Goal: Task Accomplishment & Management: Use online tool/utility

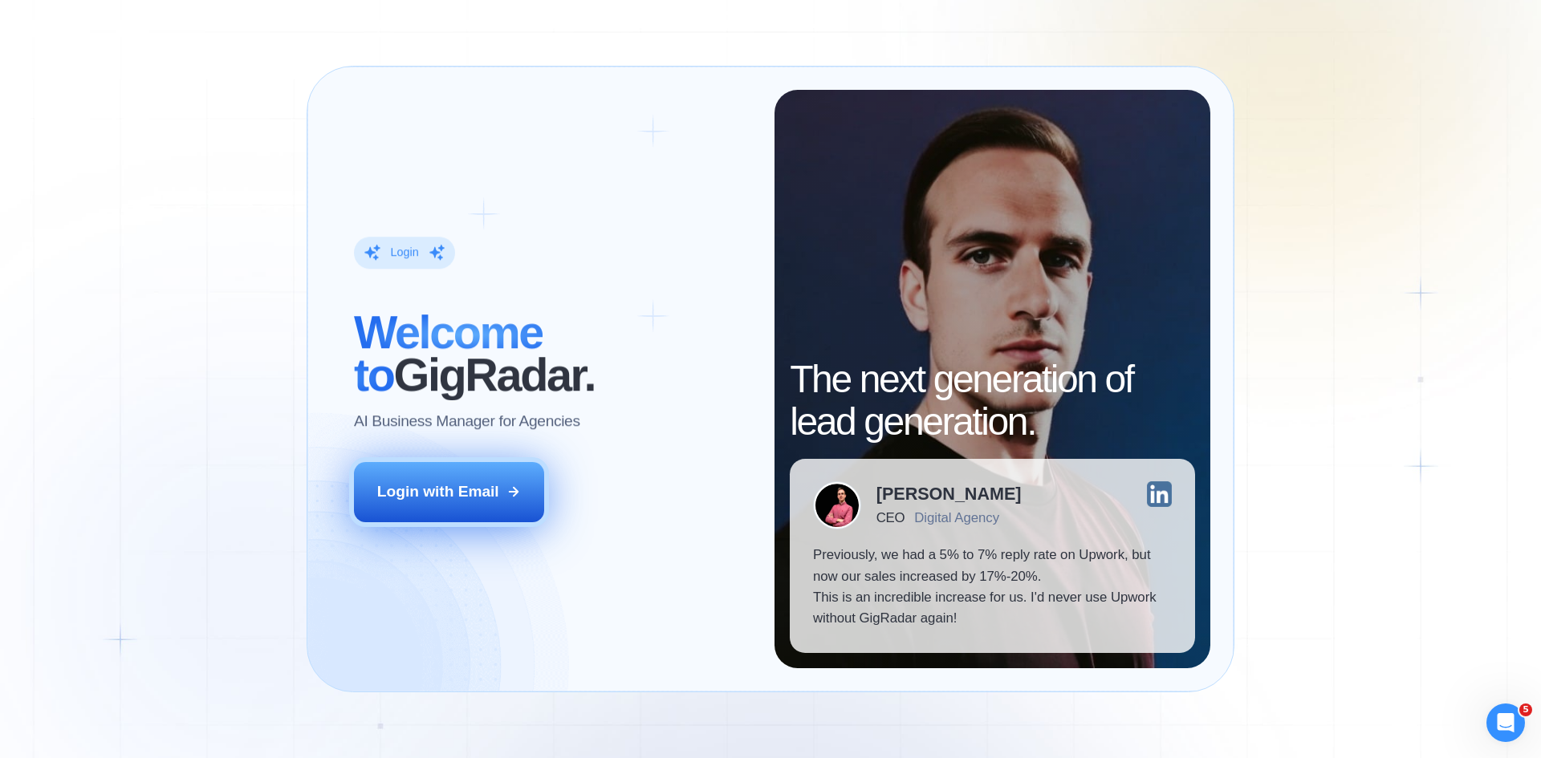
click at [458, 507] on button "Login with Email" at bounding box center [449, 491] width 191 height 59
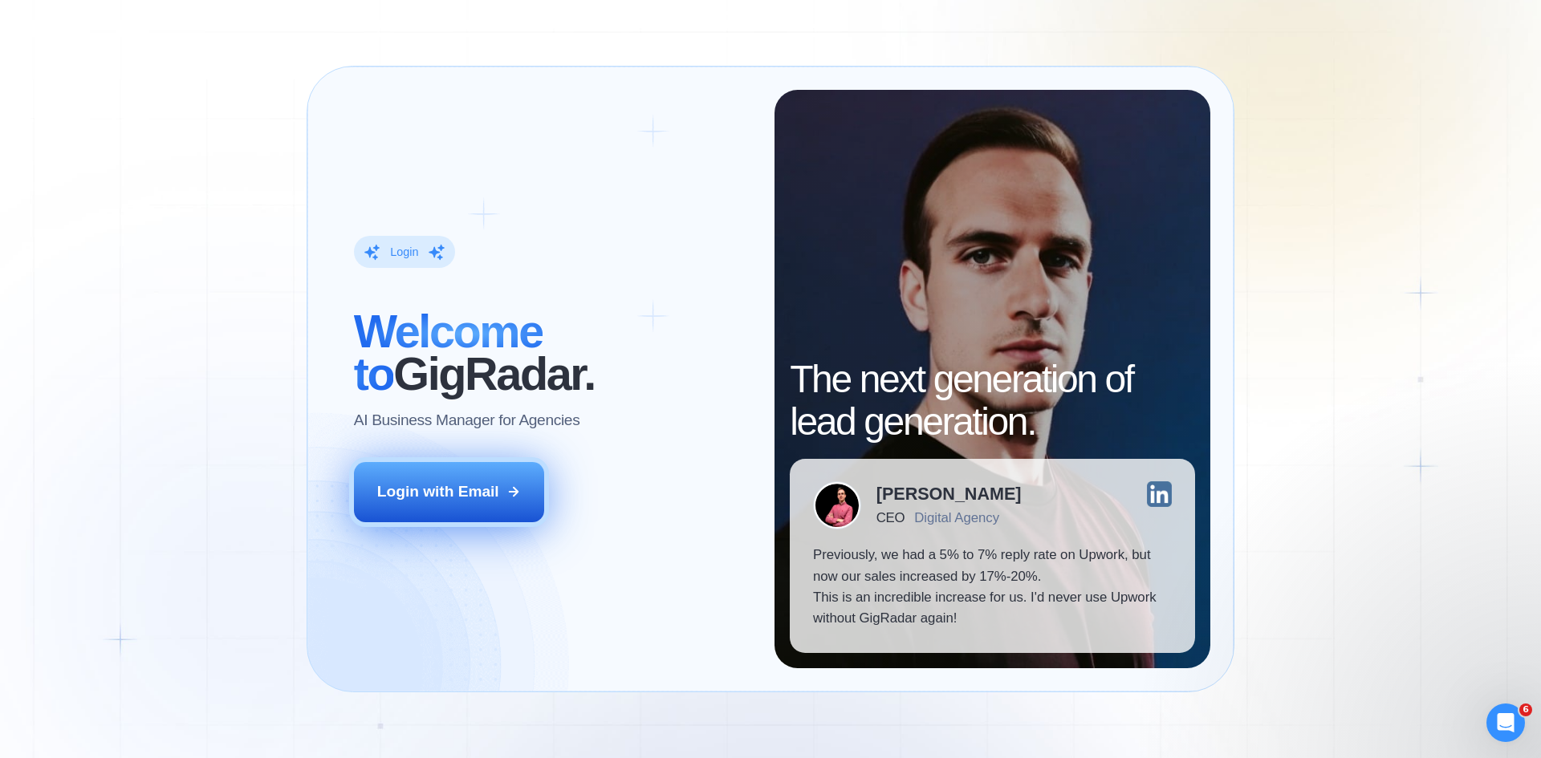
click at [494, 487] on div "Login with Email" at bounding box center [438, 491] width 122 height 21
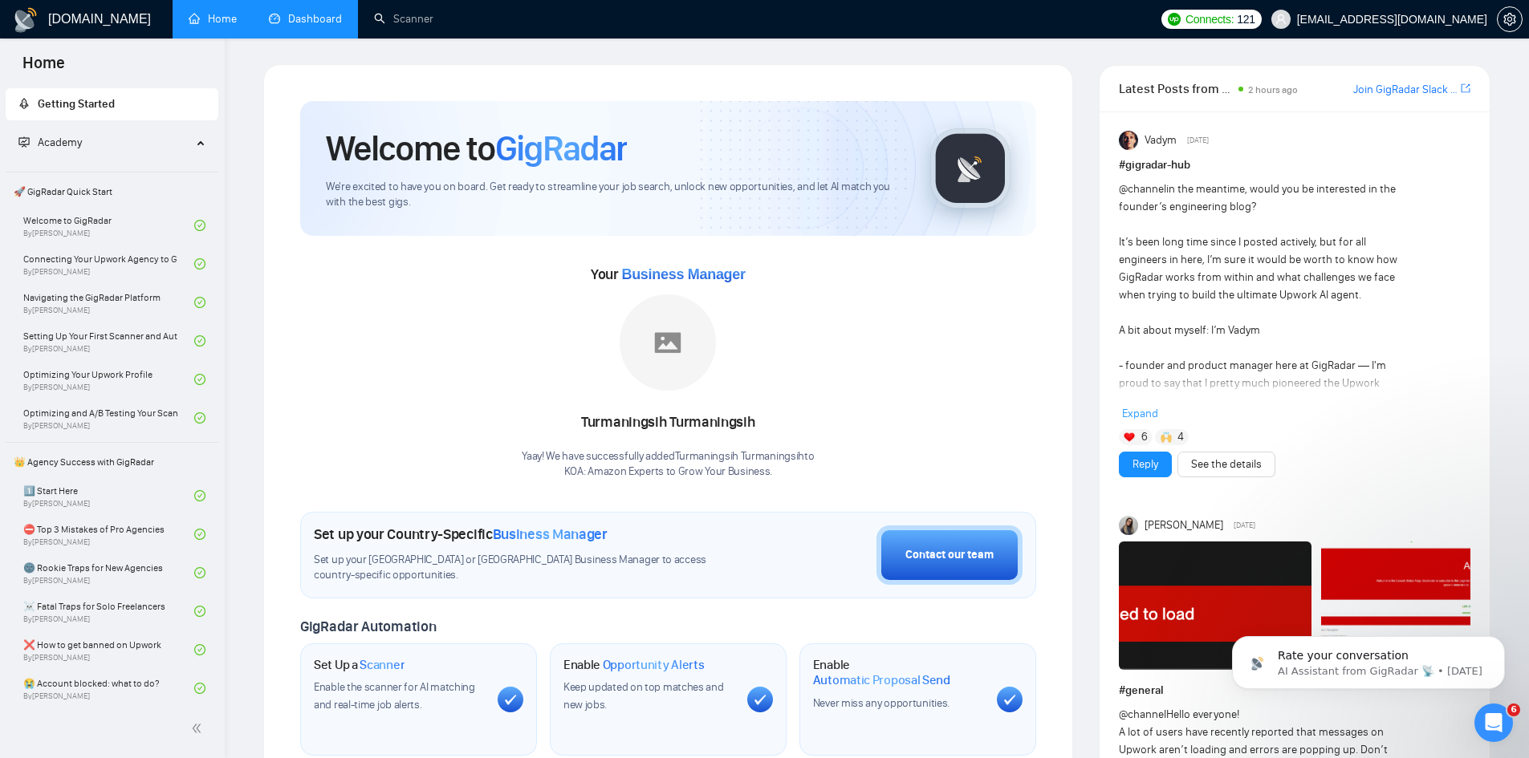
click at [299, 17] on link "Dashboard" at bounding box center [305, 19] width 73 height 14
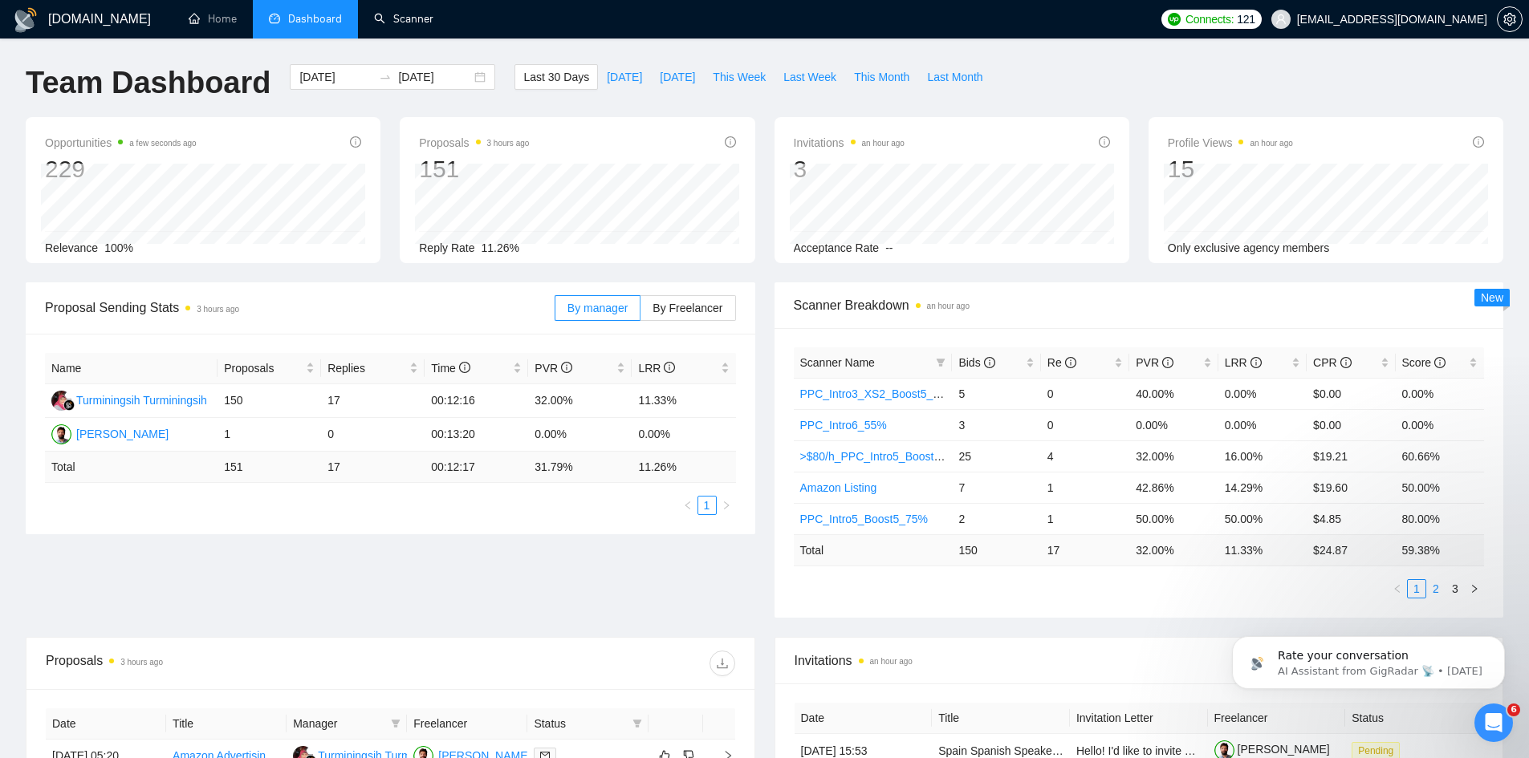
drag, startPoint x: 418, startPoint y: 19, endPoint x: 1436, endPoint y: 588, distance: 1166.5
click at [1436, 588] on link "2" at bounding box center [1436, 589] width 18 height 18
click at [1418, 591] on link "1" at bounding box center [1417, 589] width 18 height 18
click at [1139, 361] on span "PVR" at bounding box center [1155, 362] width 38 height 13
click at [1139, 364] on span "PVR" at bounding box center [1155, 362] width 38 height 13
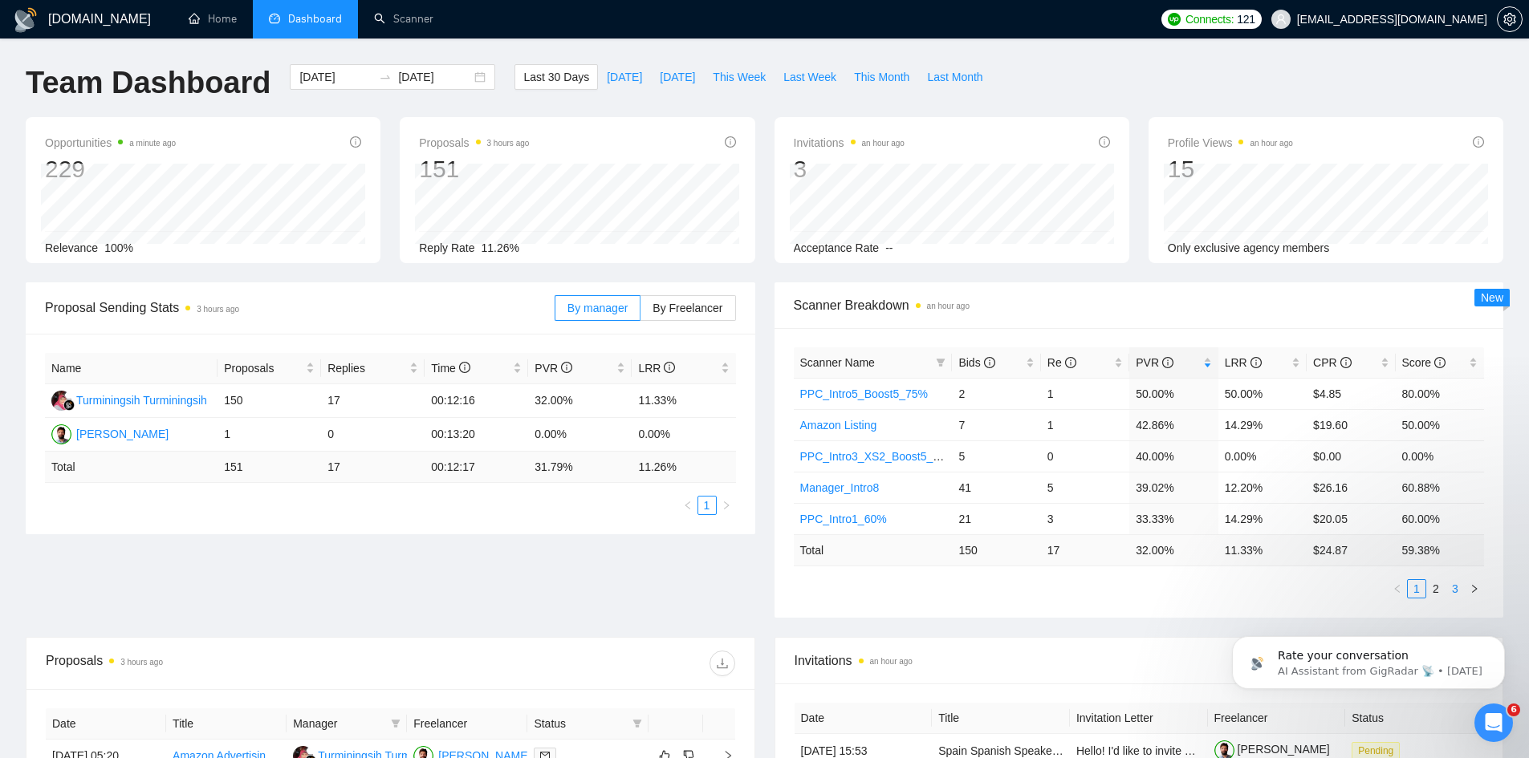
click at [1453, 595] on link "3" at bounding box center [1455, 589] width 18 height 18
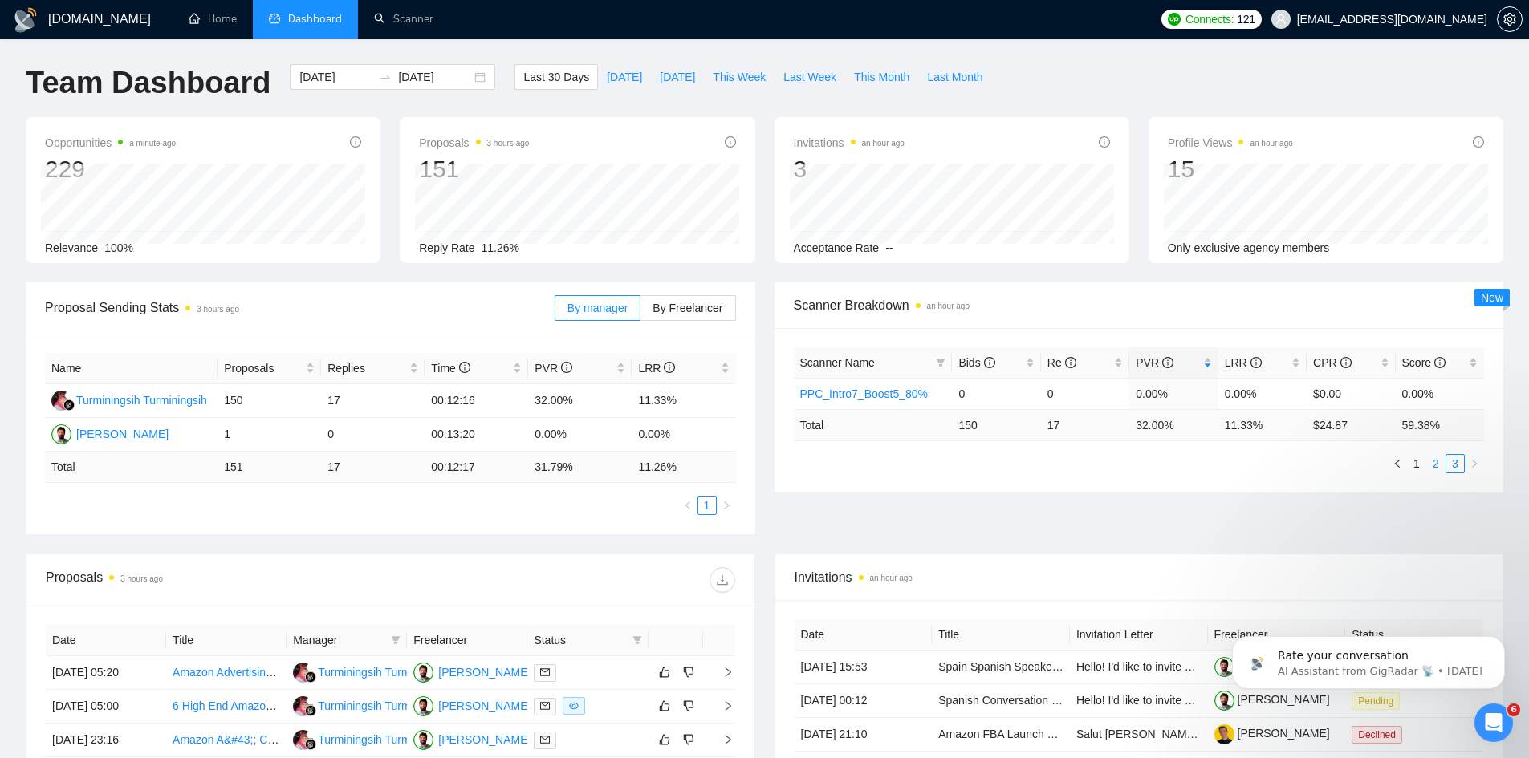
click at [1432, 466] on link "2" at bounding box center [1436, 464] width 18 height 18
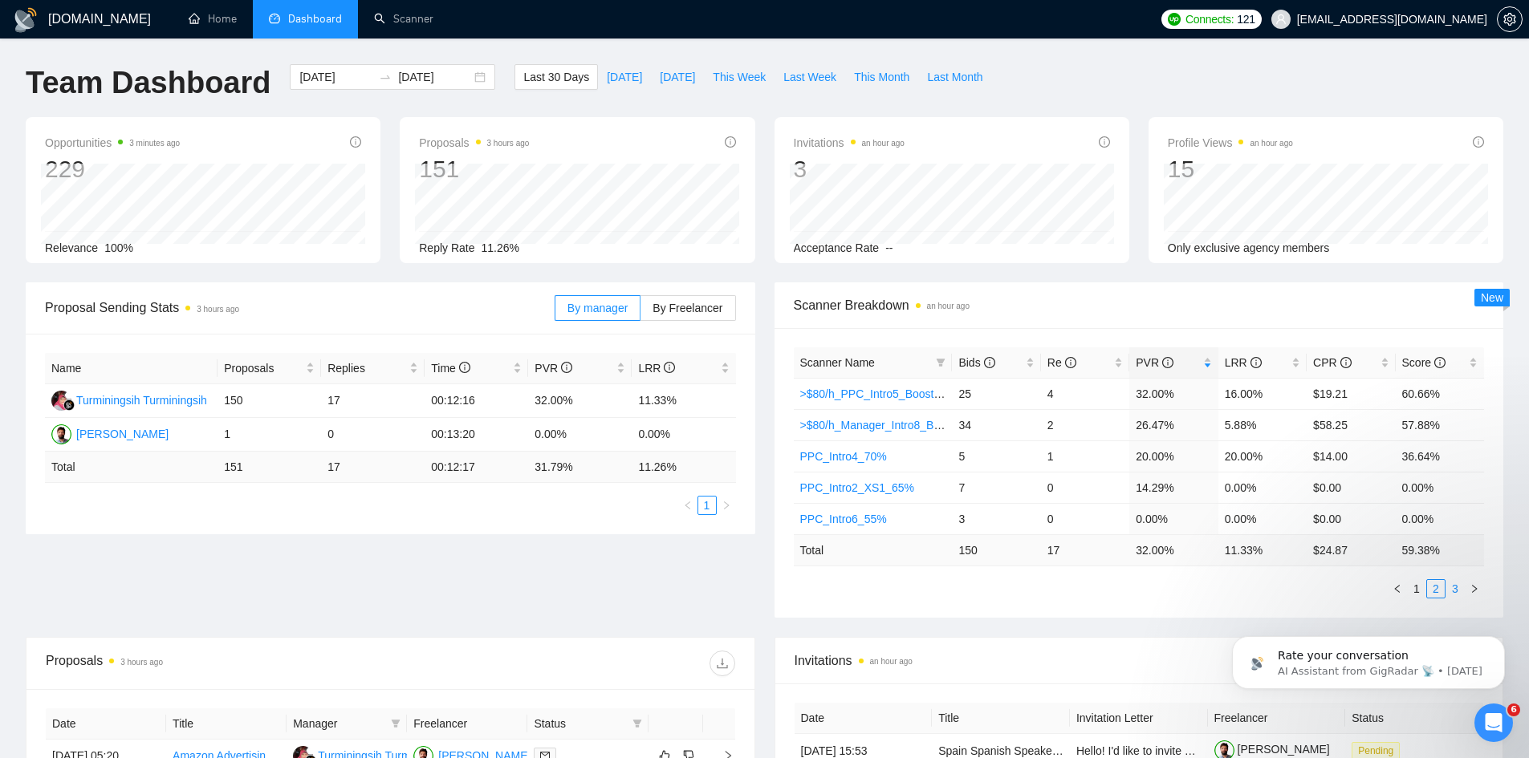
click at [1450, 587] on link "3" at bounding box center [1455, 589] width 18 height 18
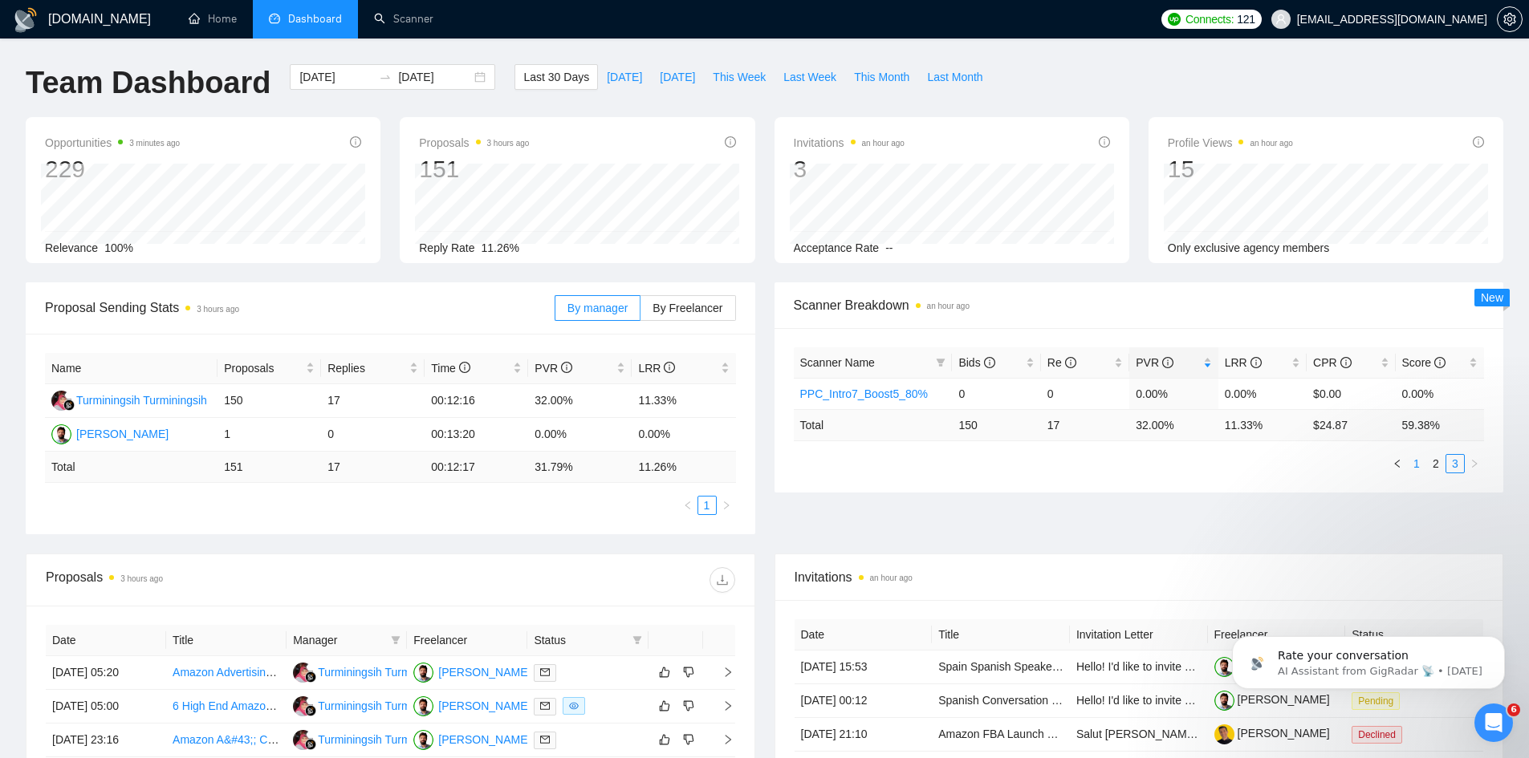
click at [1418, 465] on link "1" at bounding box center [1417, 464] width 18 height 18
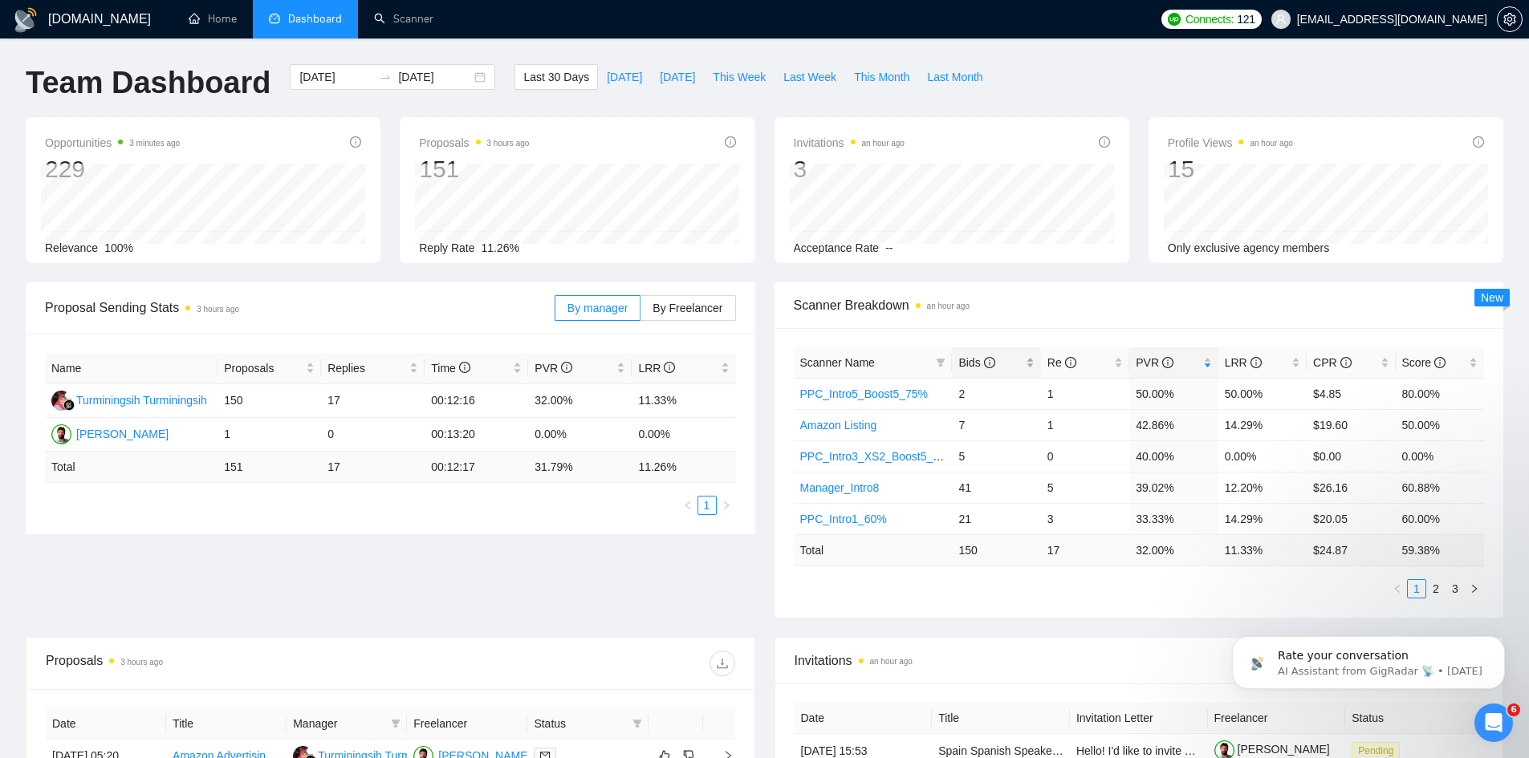
click at [969, 356] on span "Bids" at bounding box center [976, 362] width 36 height 13
click at [976, 362] on span "Bids" at bounding box center [976, 362] width 36 height 13
click at [433, 14] on link "Scanner" at bounding box center [403, 19] width 59 height 14
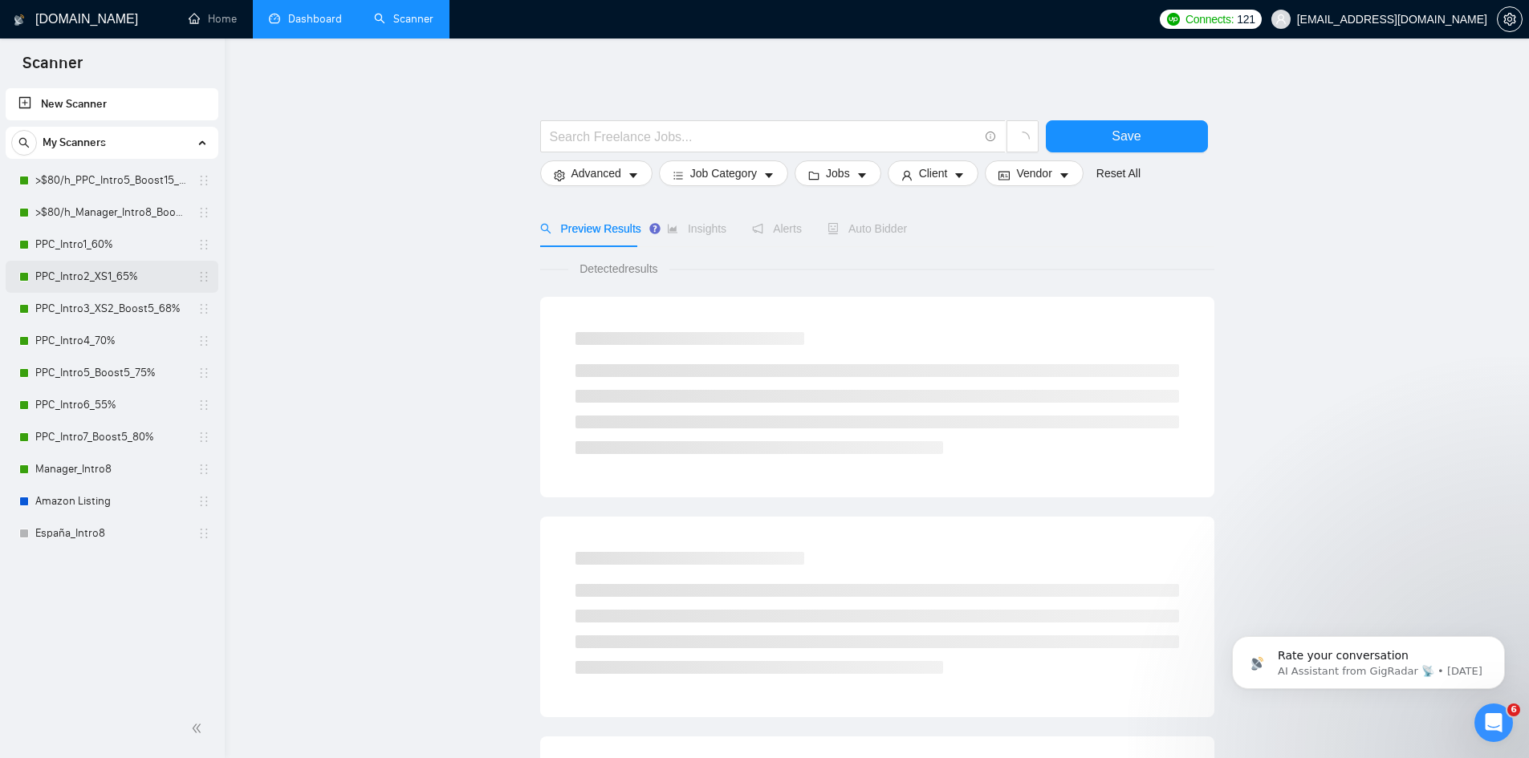
click at [107, 278] on link "PPC_Intro2_XS1_65%" at bounding box center [111, 277] width 152 height 32
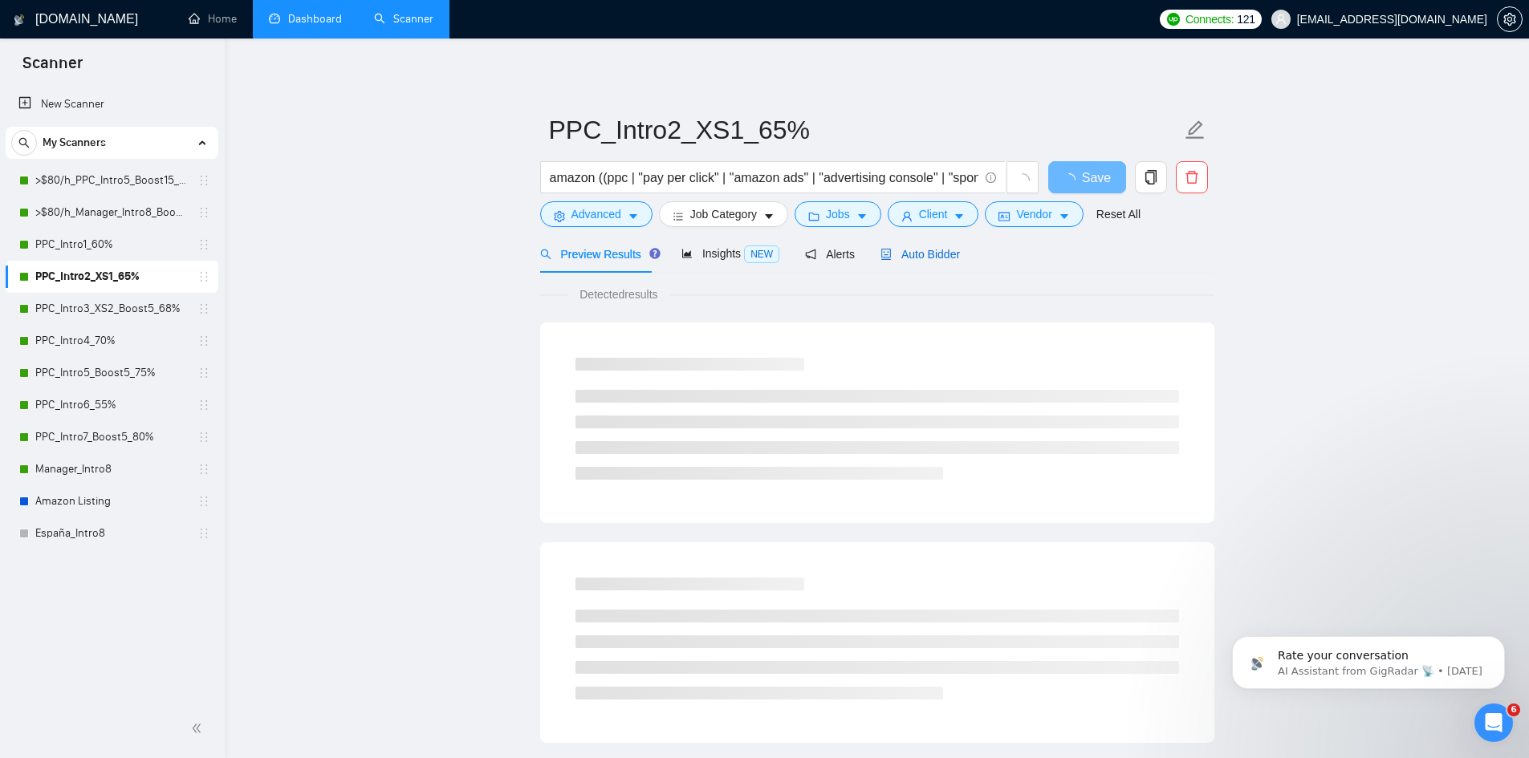
click at [912, 259] on span "Auto Bidder" at bounding box center [919, 254] width 79 height 13
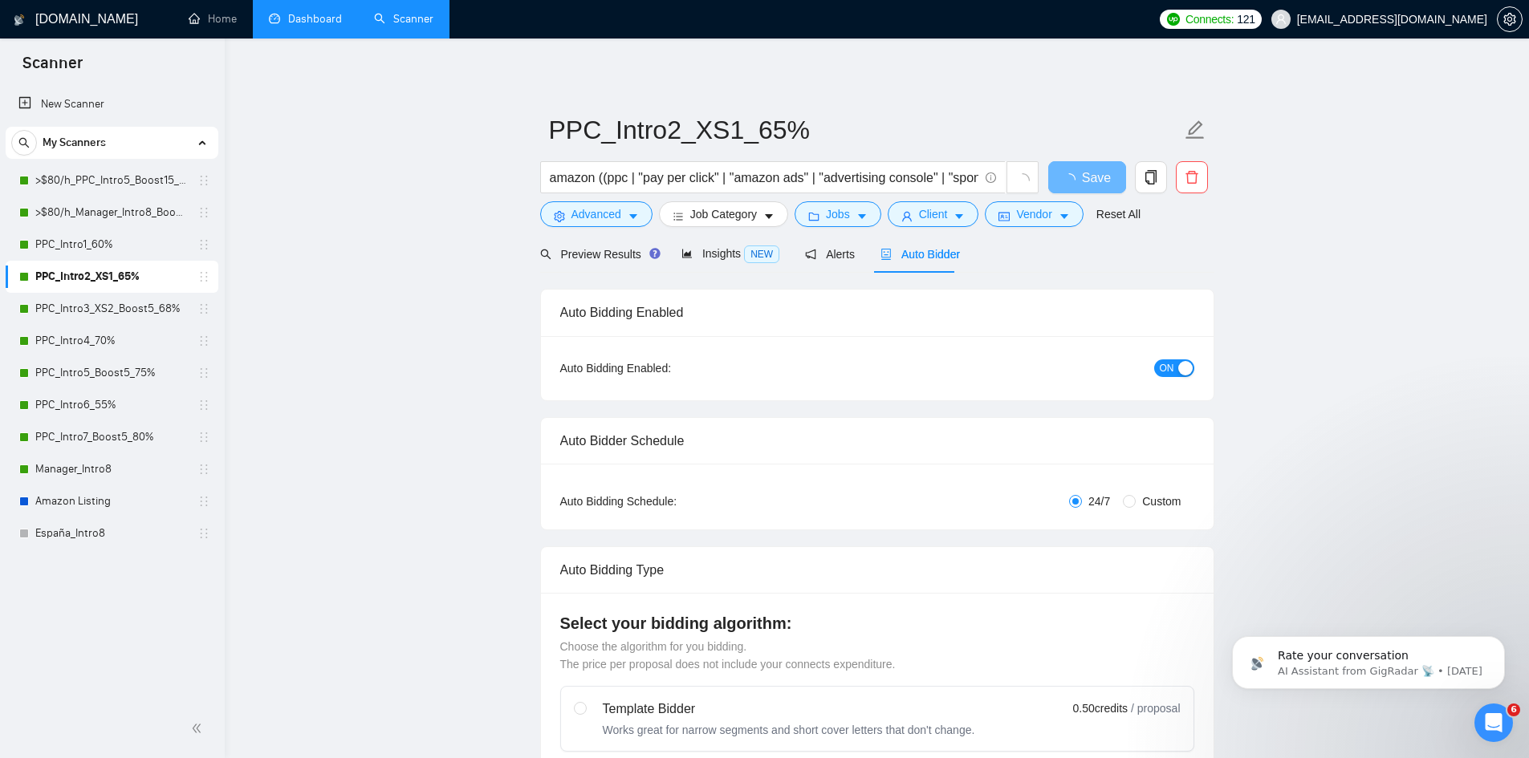
radio input "false"
radio input "true"
checkbox input "true"
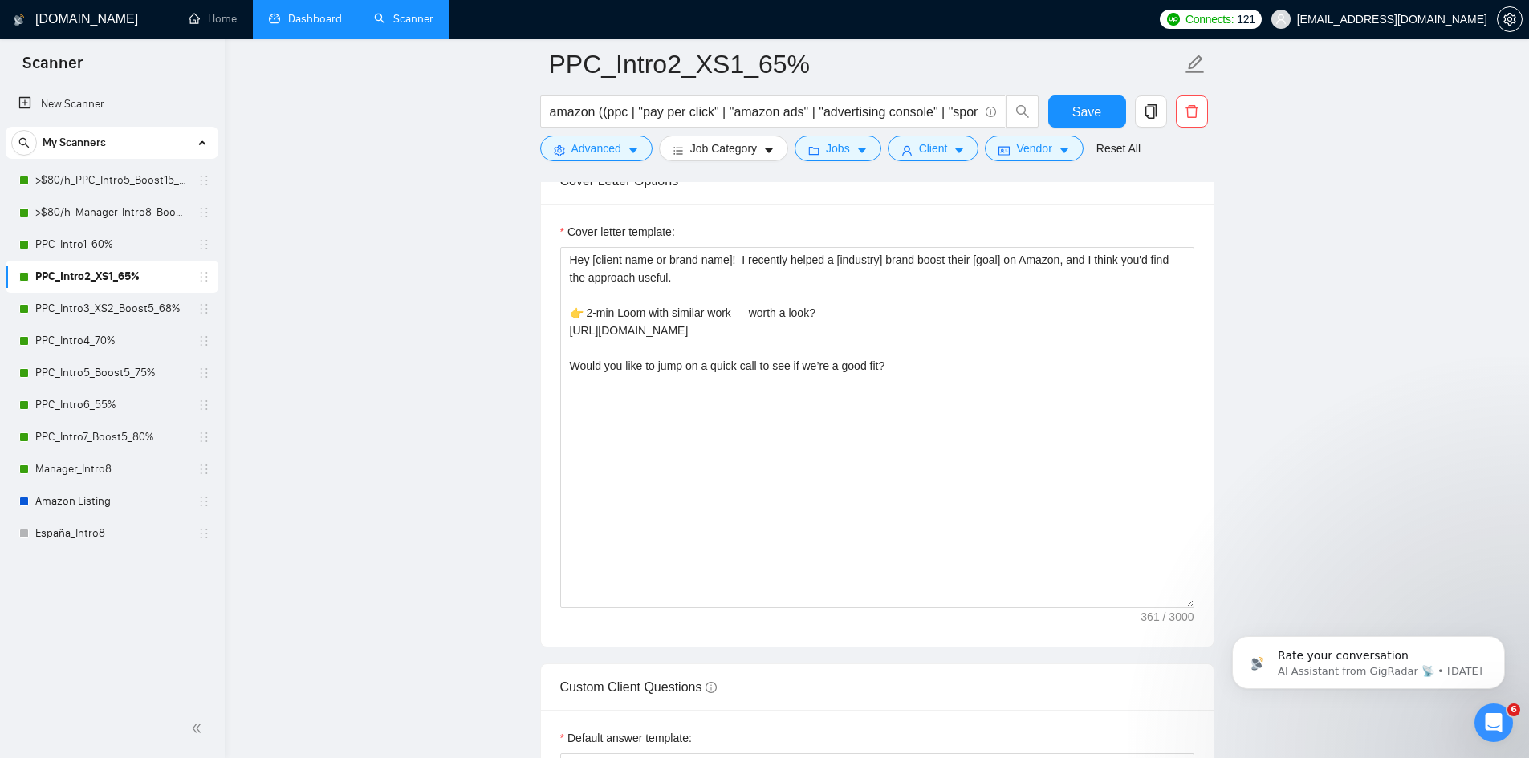
scroll to position [2086, 0]
click at [92, 179] on link ">$80/h_PPC_Intro5_Boost15_65%" at bounding box center [111, 181] width 152 height 32
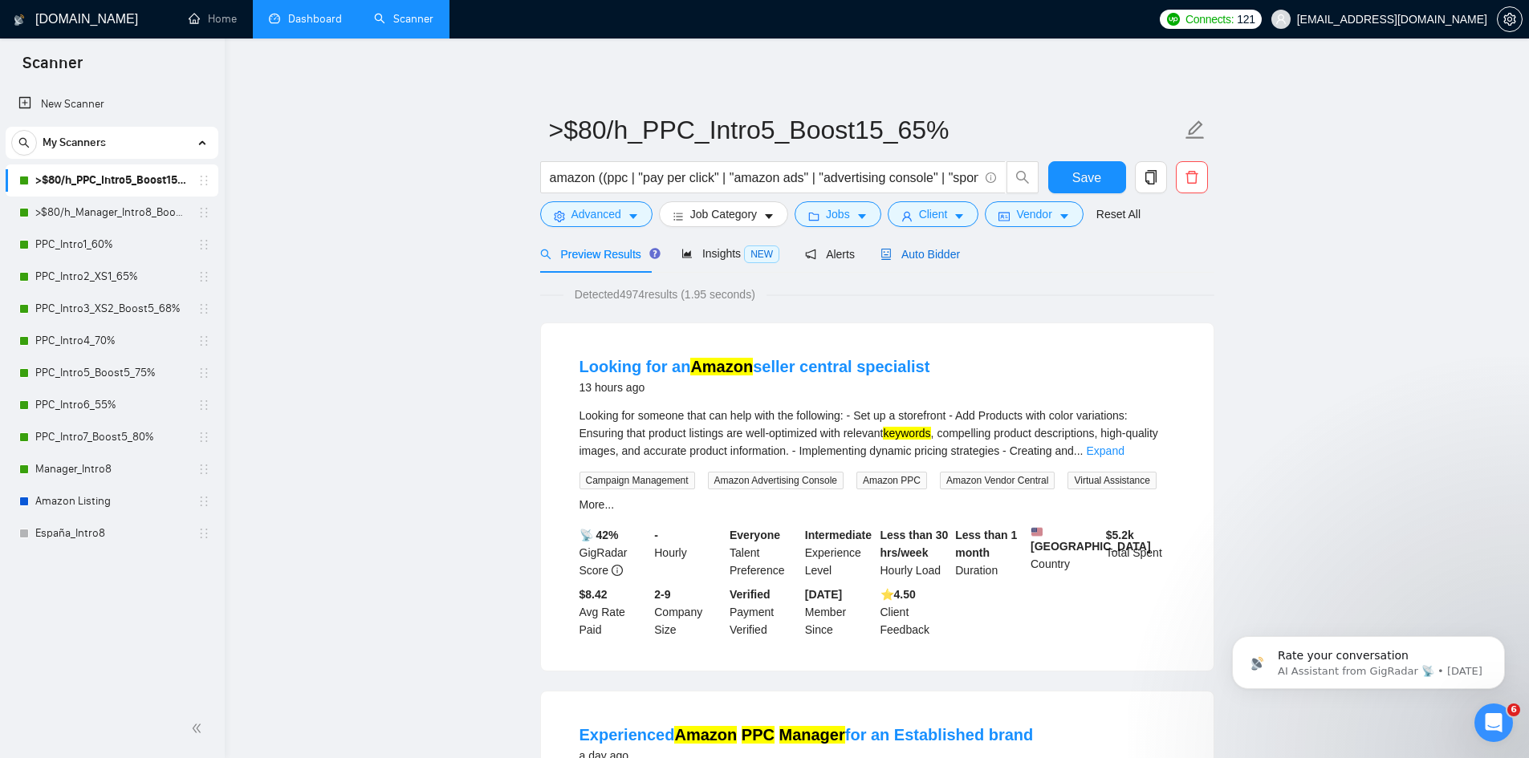
click at [939, 261] on span "Auto Bidder" at bounding box center [919, 254] width 79 height 13
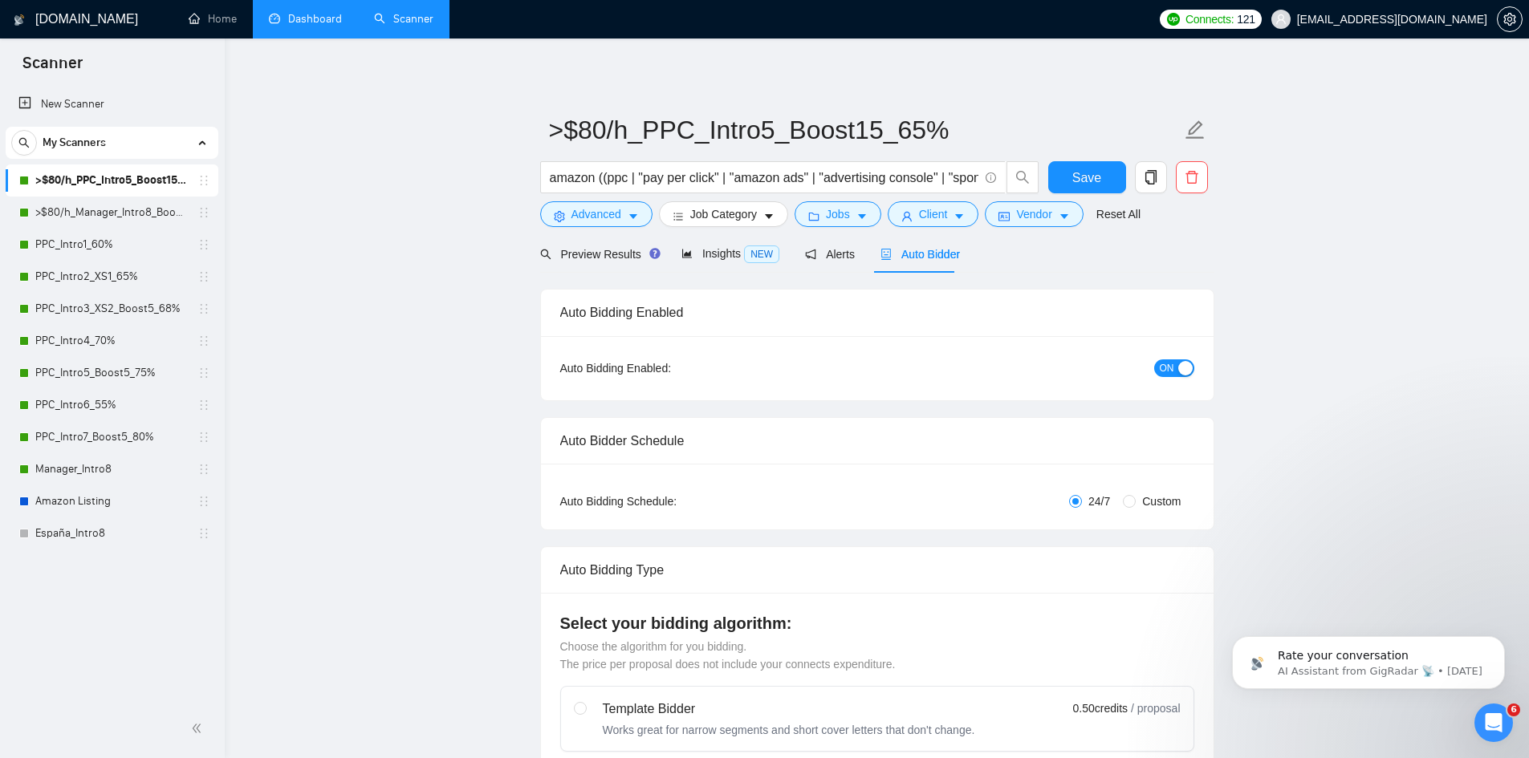
radio input "false"
radio input "true"
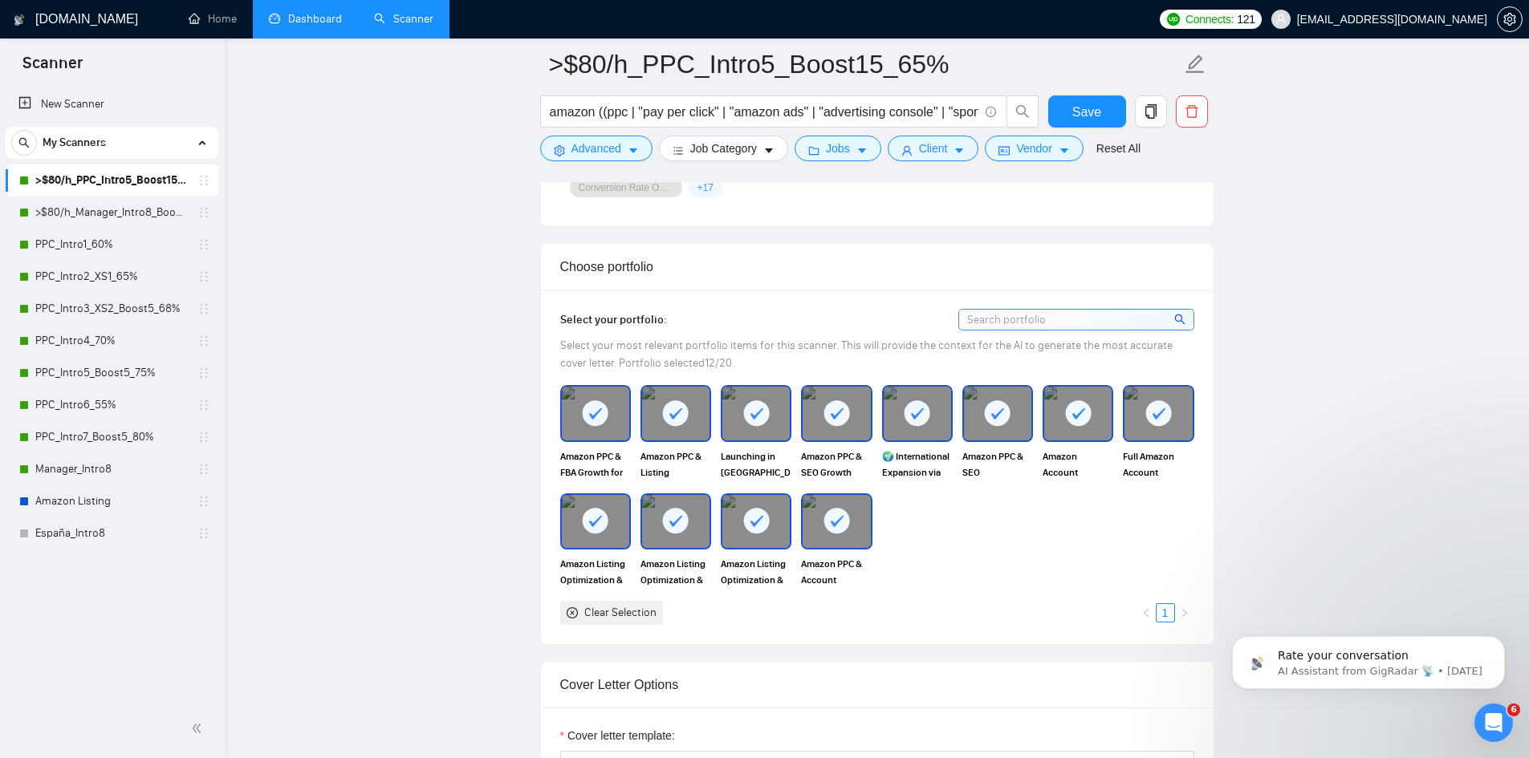
scroll to position [1605, 0]
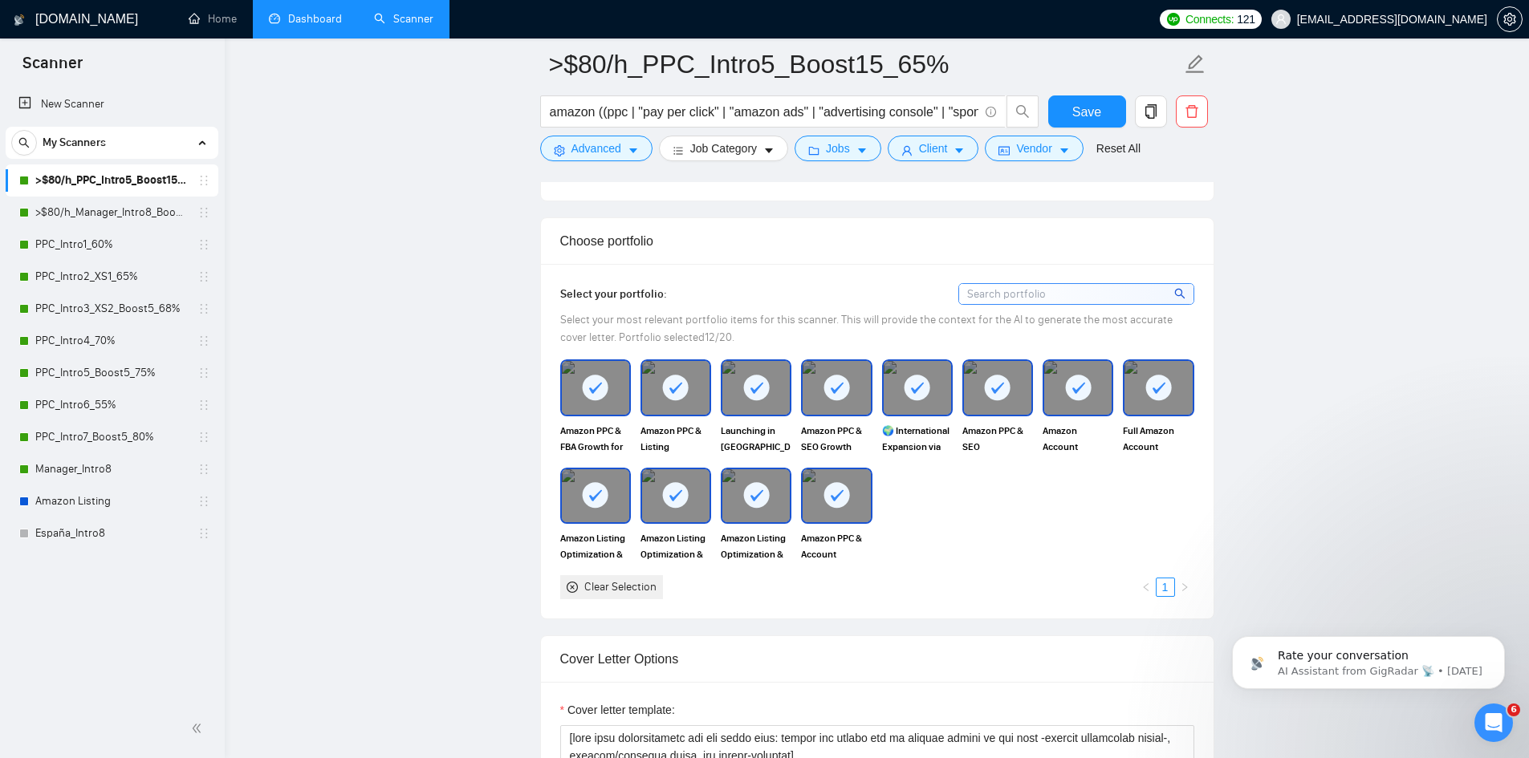
drag, startPoint x: 133, startPoint y: 216, endPoint x: 378, endPoint y: 183, distance: 247.0
click at [133, 216] on link ">$80/h_Manager_Intro8_Boost15" at bounding box center [111, 213] width 152 height 32
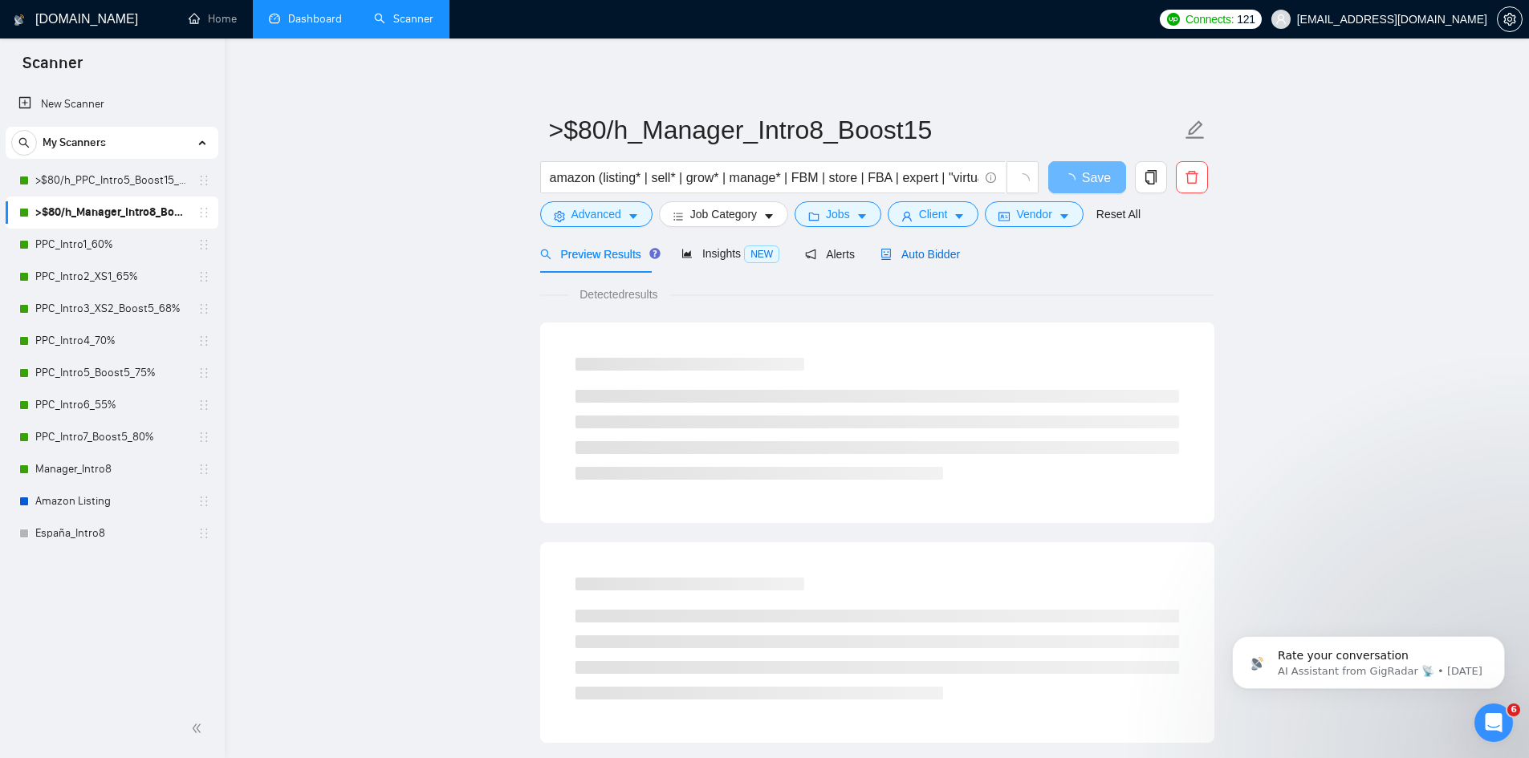
click at [932, 253] on span "Auto Bidder" at bounding box center [919, 254] width 79 height 13
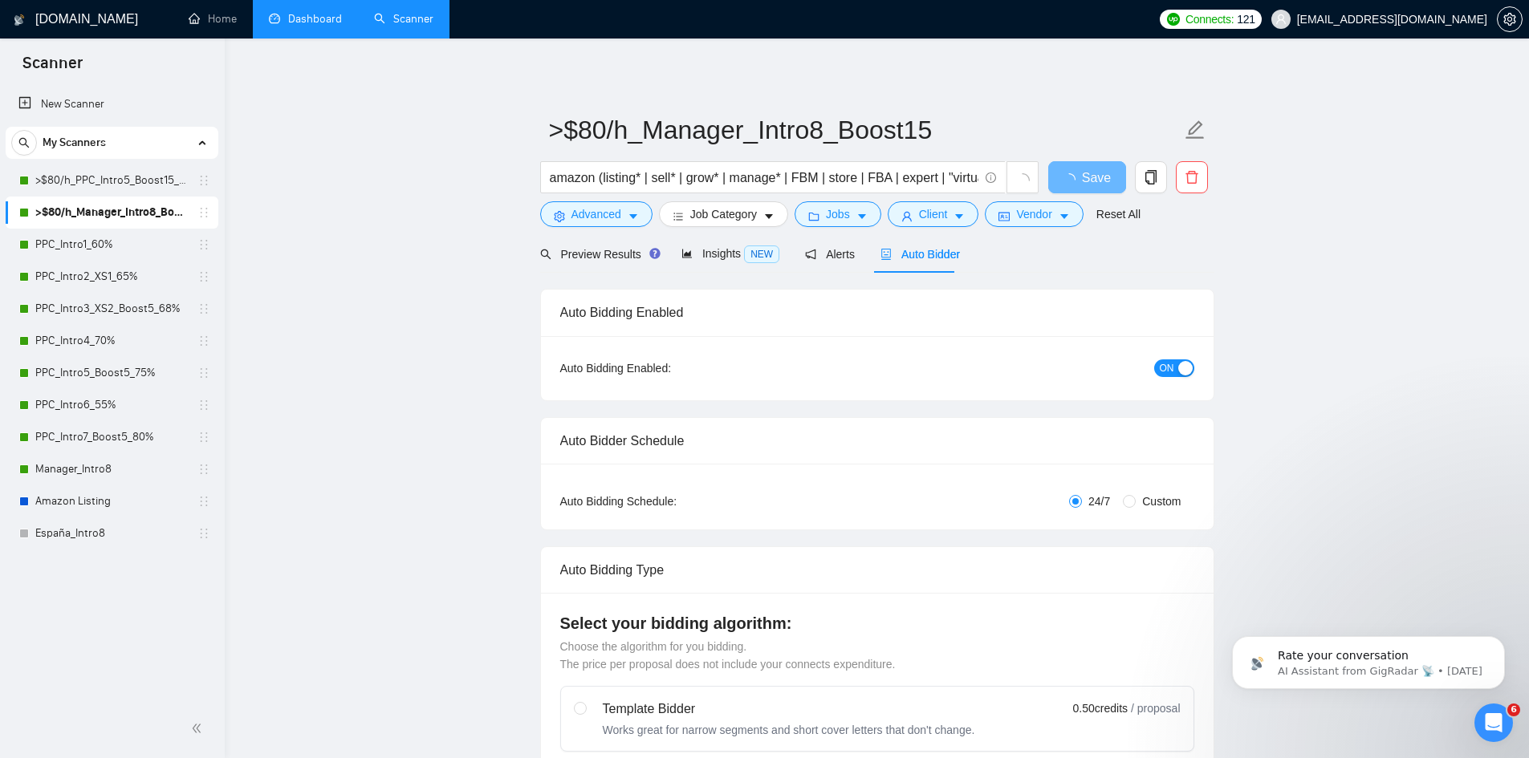
click at [1169, 365] on span "ON" at bounding box center [1167, 369] width 14 height 18
click at [116, 243] on link "PPC_Intro1_60%" at bounding box center [111, 245] width 152 height 32
click at [1087, 181] on span "Save" at bounding box center [1086, 178] width 29 height 20
checkbox input "true"
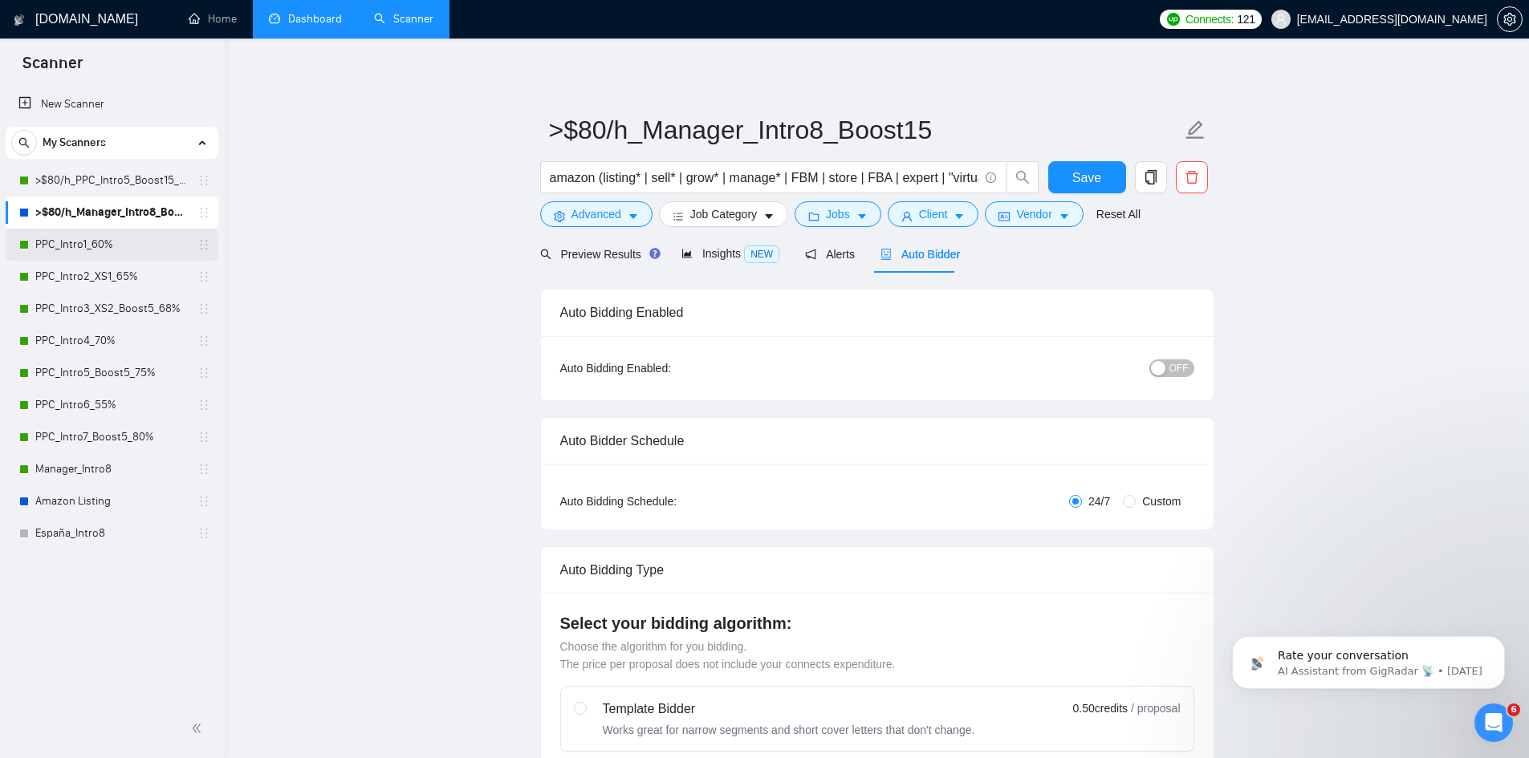
click at [79, 236] on link "PPC_Intro1_60%" at bounding box center [111, 245] width 152 height 32
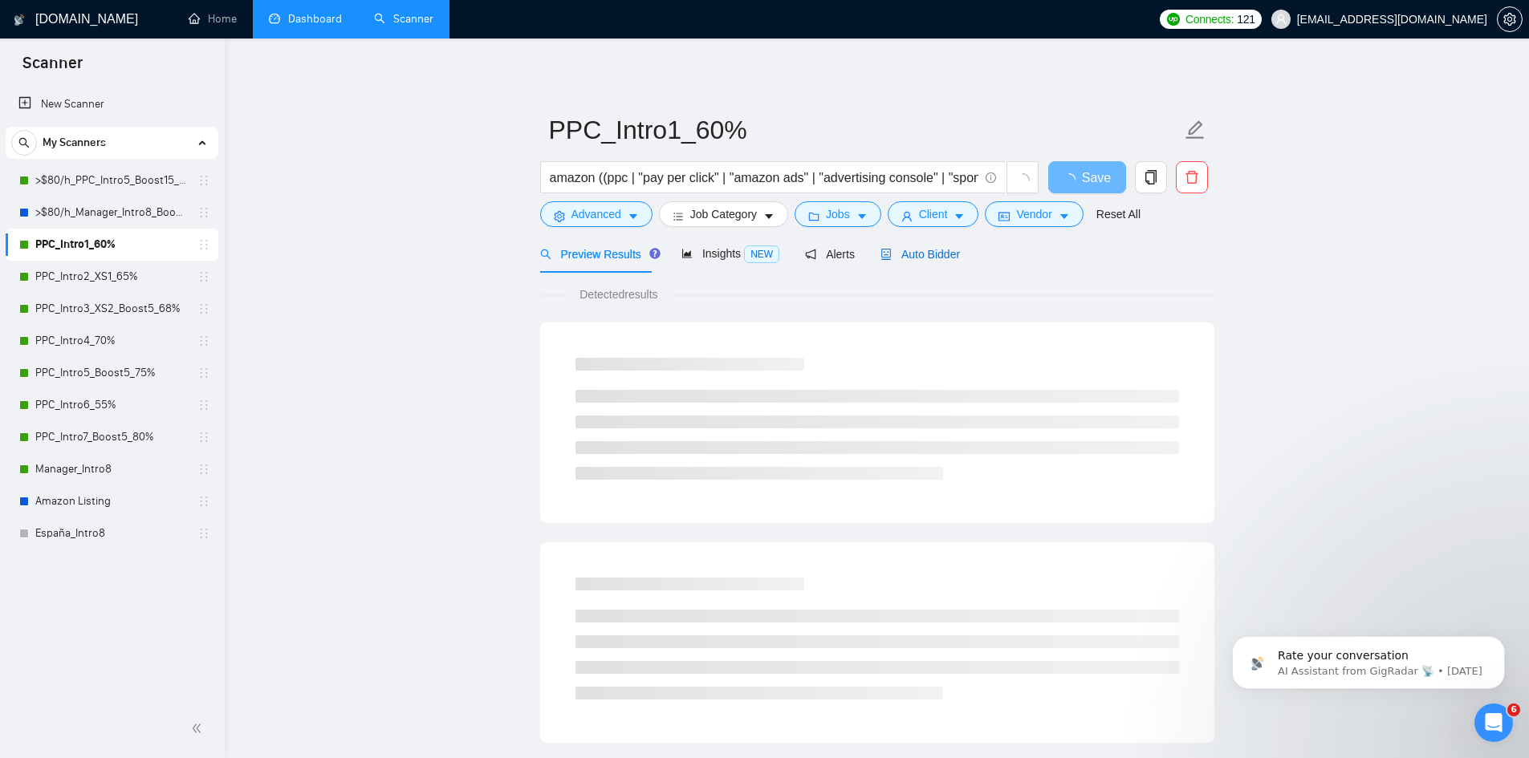
click at [920, 254] on span "Auto Bidder" at bounding box center [919, 254] width 79 height 13
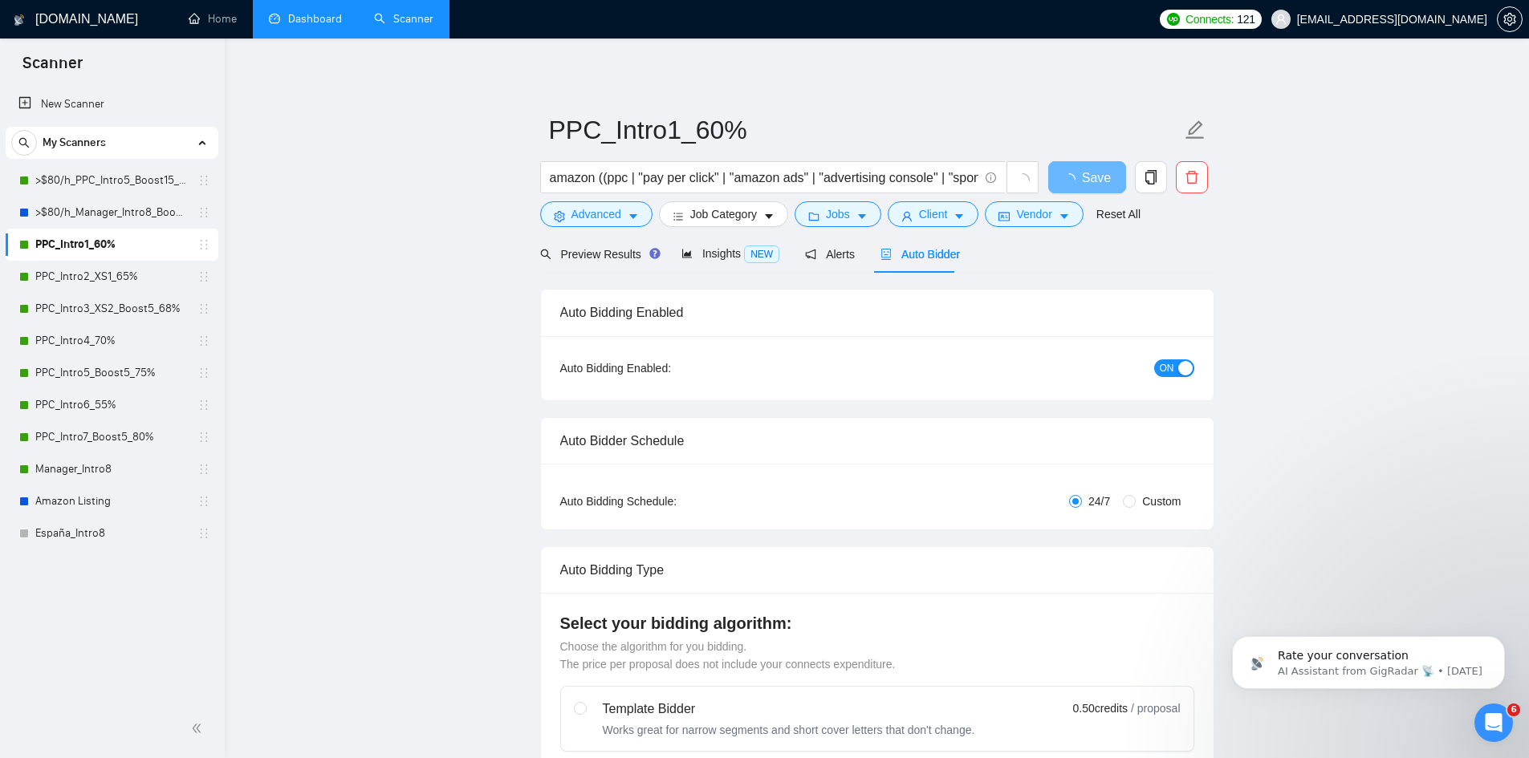
radio input "false"
radio input "true"
checkbox input "true"
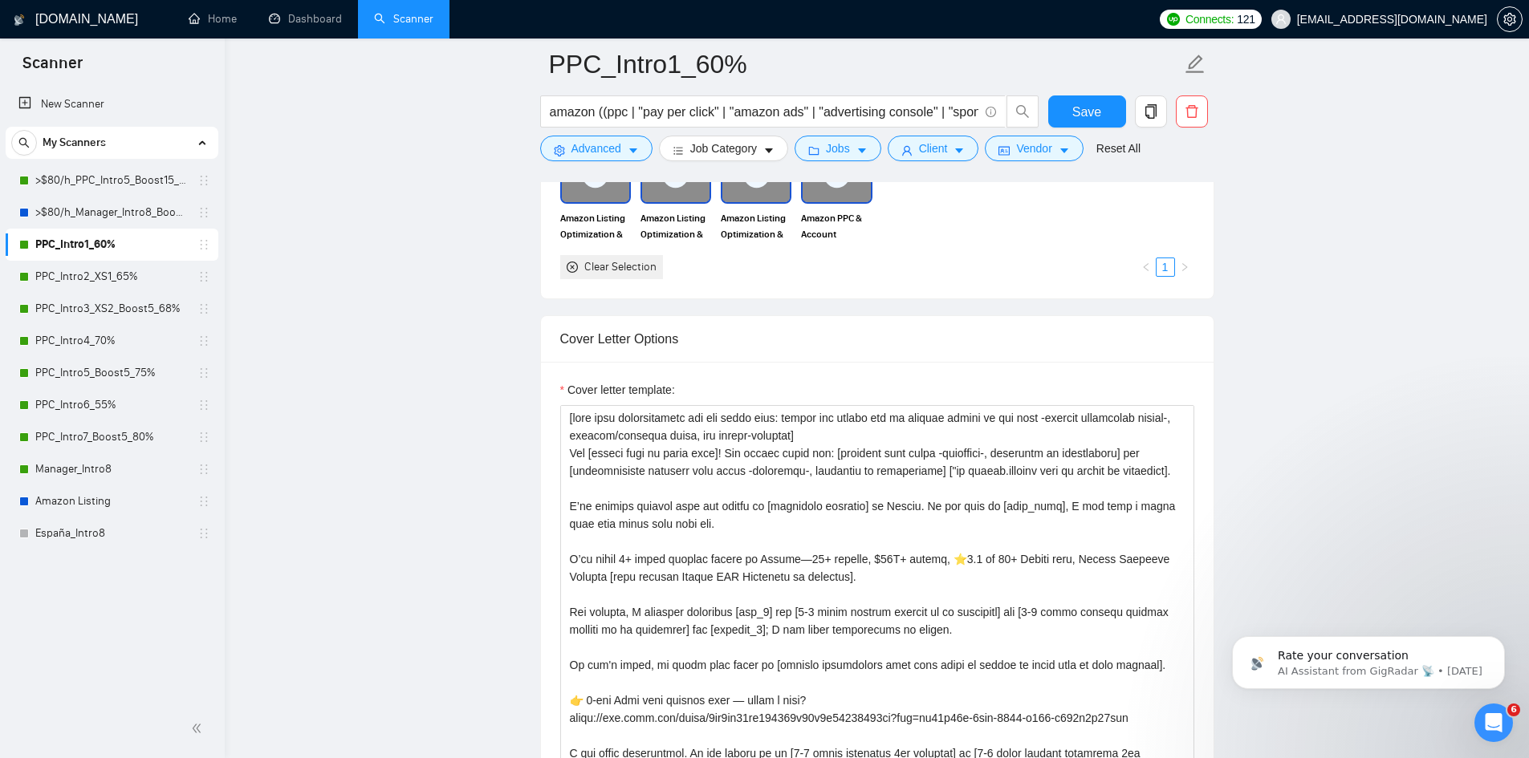
scroll to position [1926, 0]
click at [96, 179] on link ">$80/h_PPC_Intro5_Boost15_65%" at bounding box center [111, 181] width 152 height 32
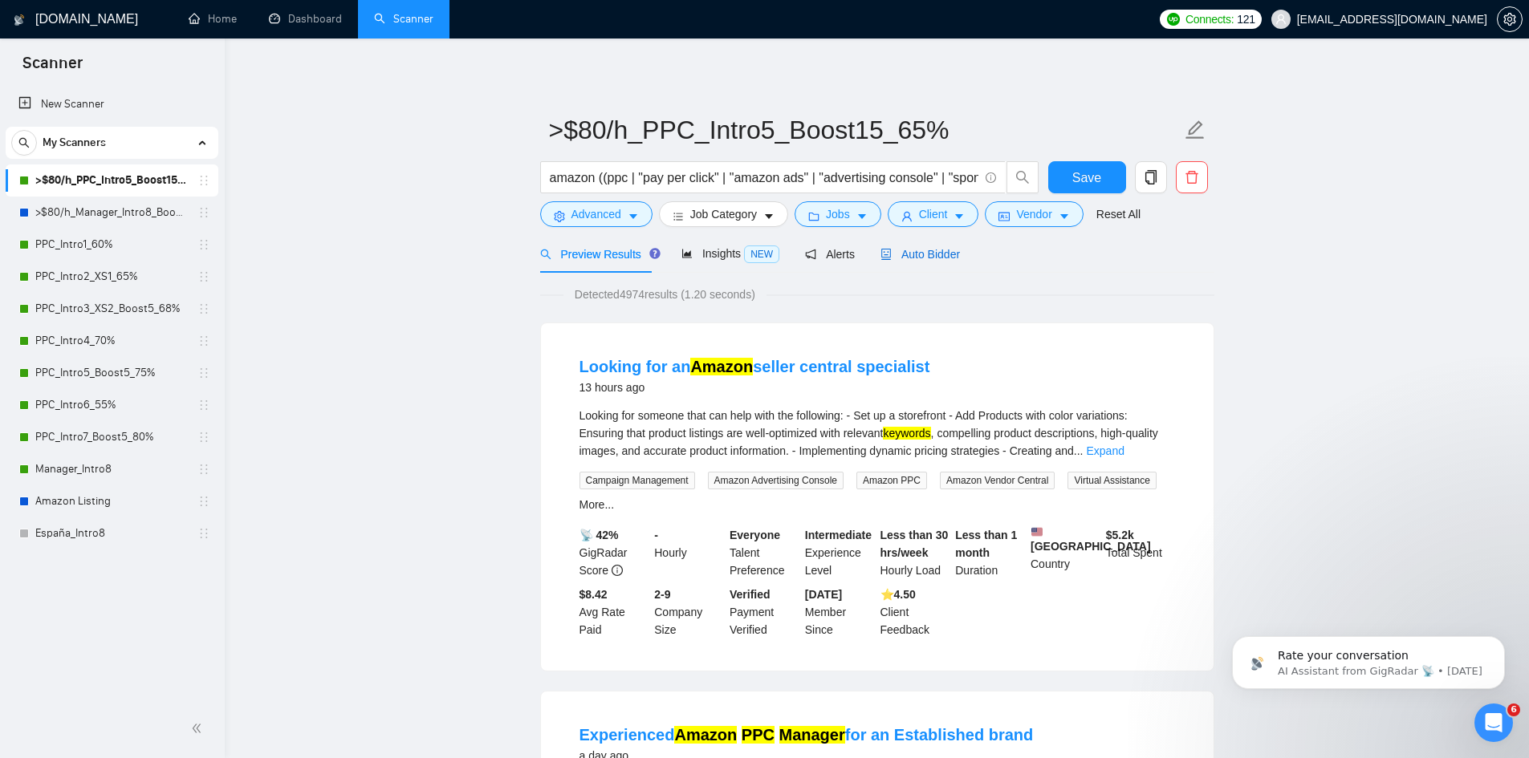
click at [932, 257] on span "Auto Bidder" at bounding box center [919, 254] width 79 height 13
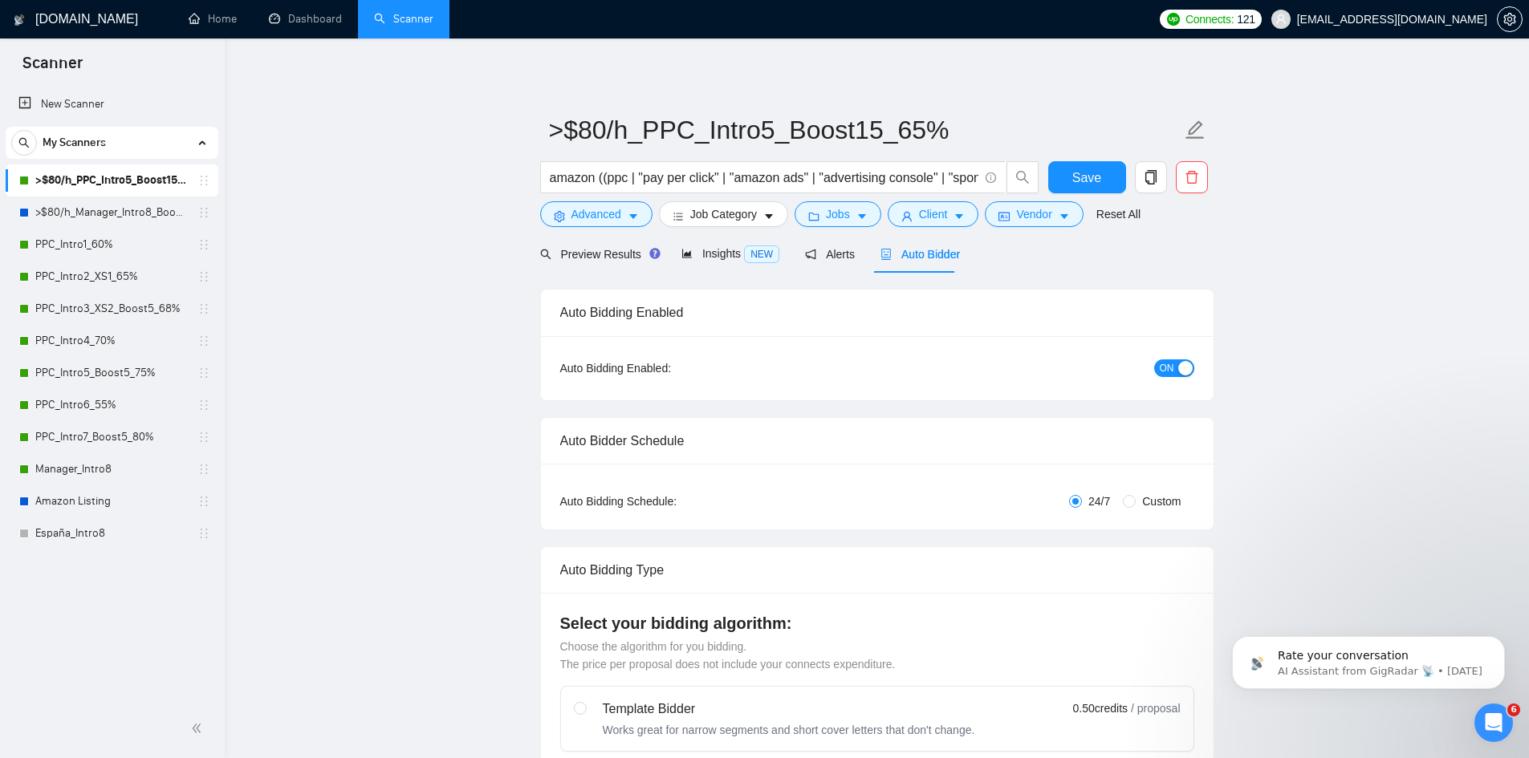
radio input "false"
radio input "true"
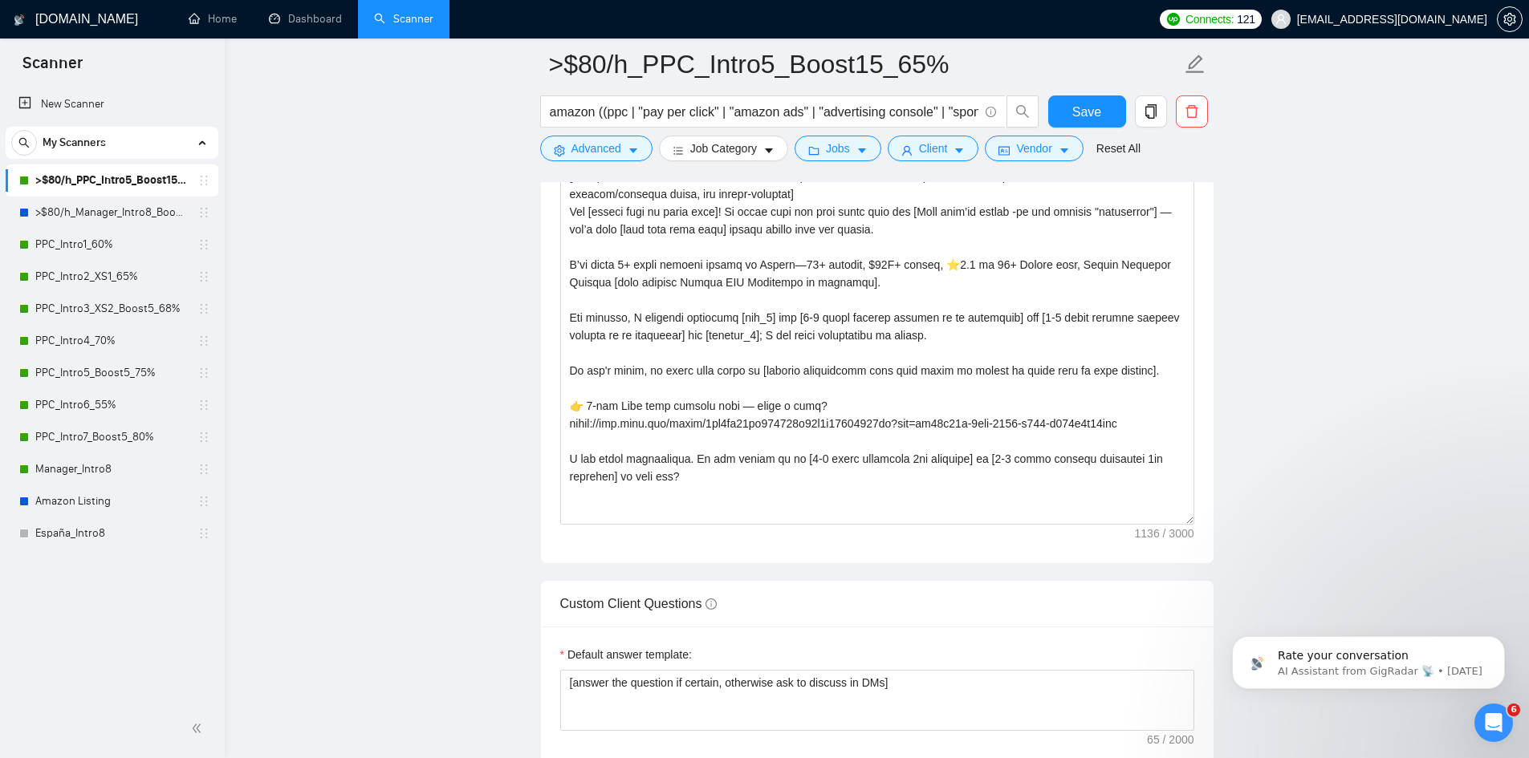
scroll to position [2086, 0]
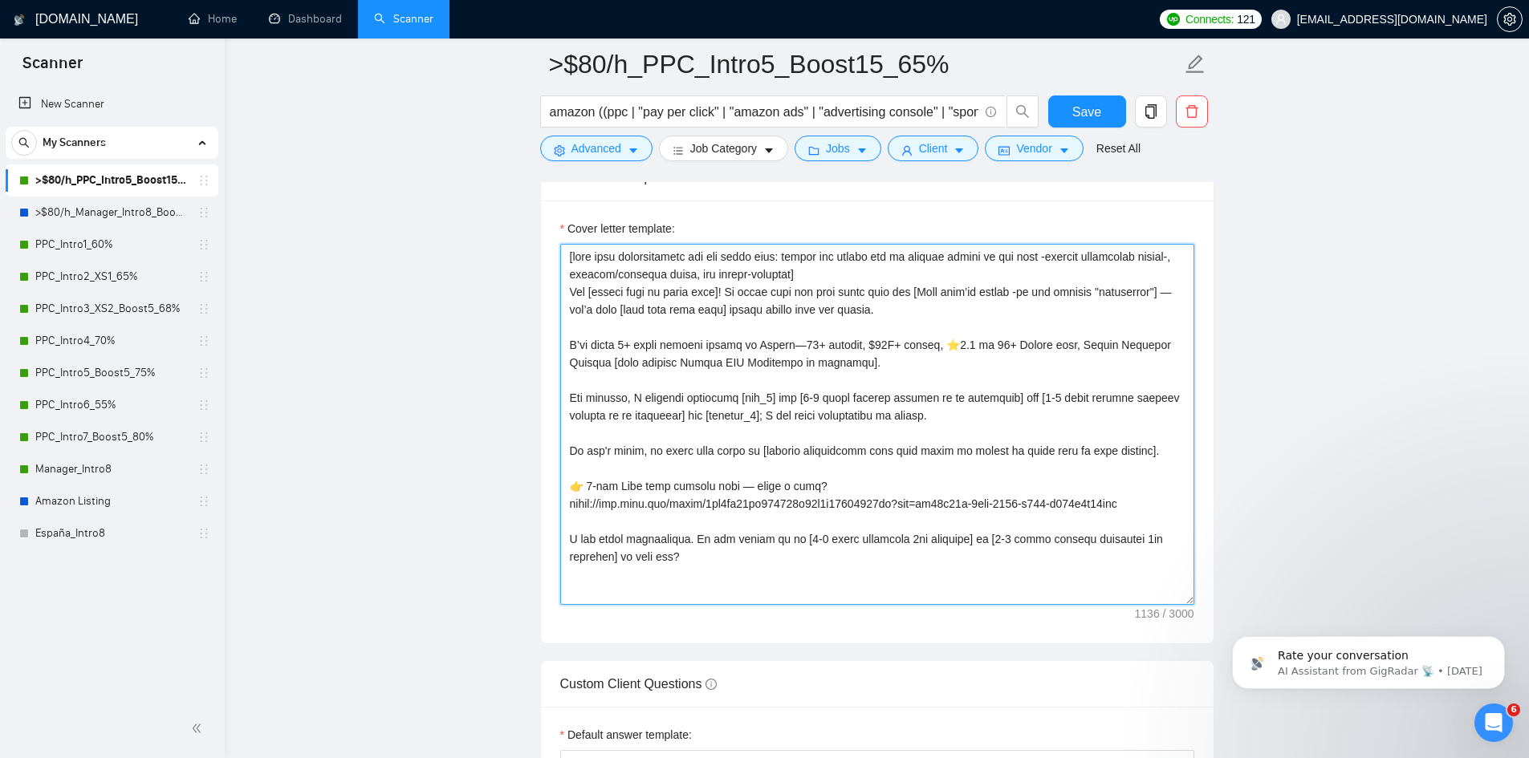
click at [1159, 290] on textarea "Cover letter template:" at bounding box center [877, 424] width 634 height 361
click at [1160, 290] on textarea "Cover letter template:" at bounding box center [877, 424] width 634 height 361
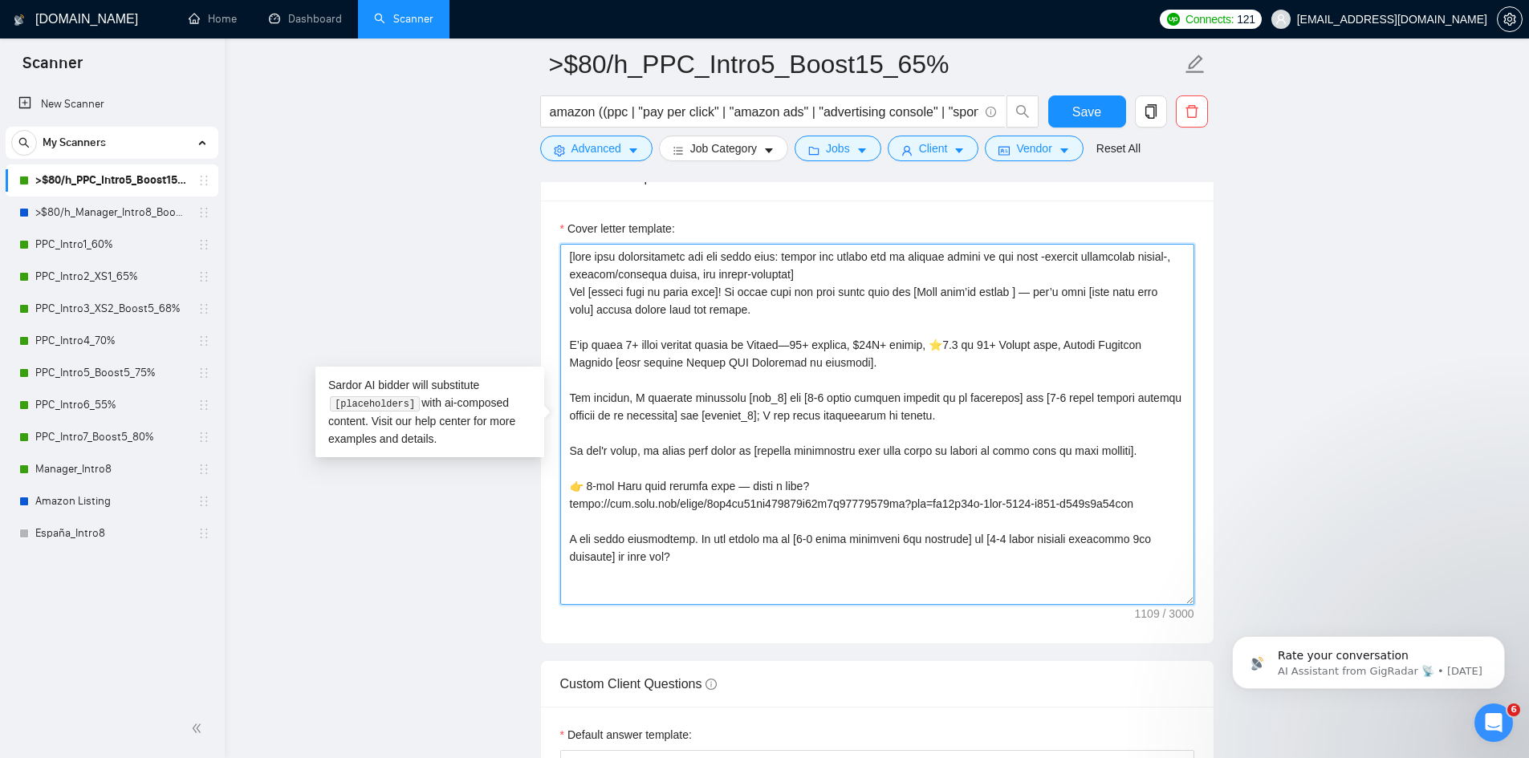
type textarea "[take into consideration for the whole text: mirror the client use of emojism l…"
drag, startPoint x: 671, startPoint y: 564, endPoint x: 559, endPoint y: 253, distance: 330.7
click at [560, 253] on textarea "Cover letter template:" at bounding box center [877, 424] width 634 height 361
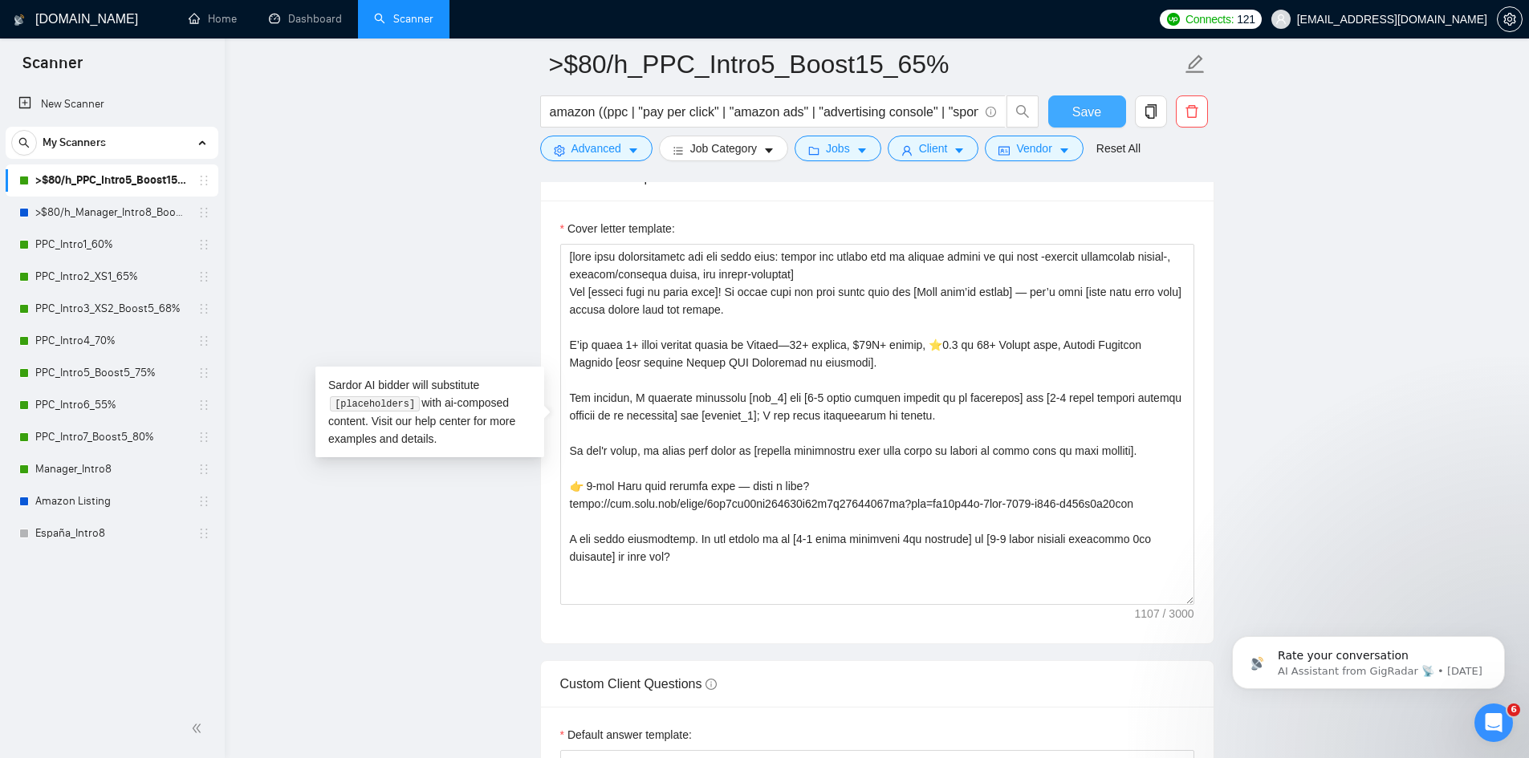
click at [1087, 107] on span "Save" at bounding box center [1086, 112] width 29 height 20
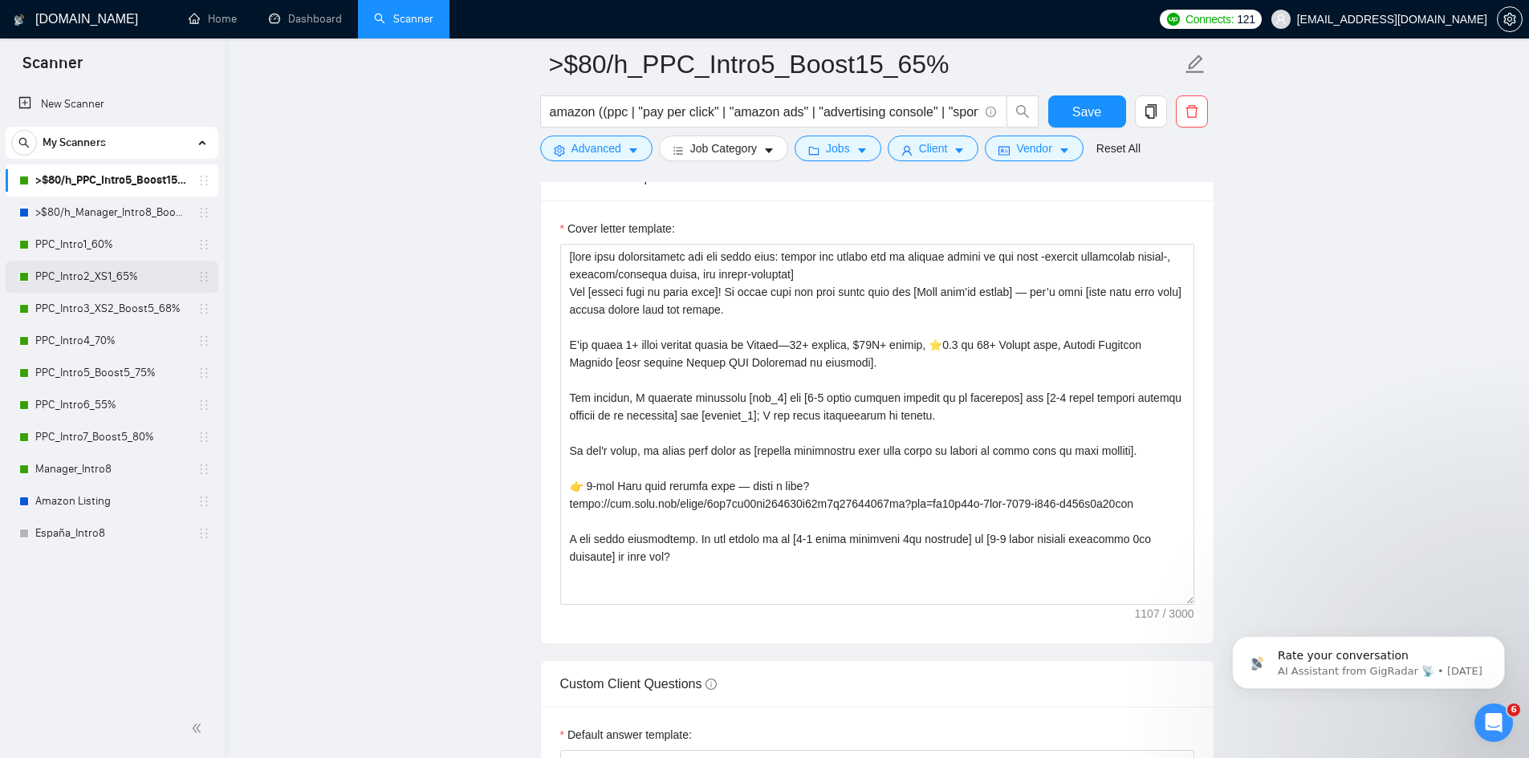
click at [121, 279] on link "PPC_Intro2_XS1_65%" at bounding box center [111, 277] width 152 height 32
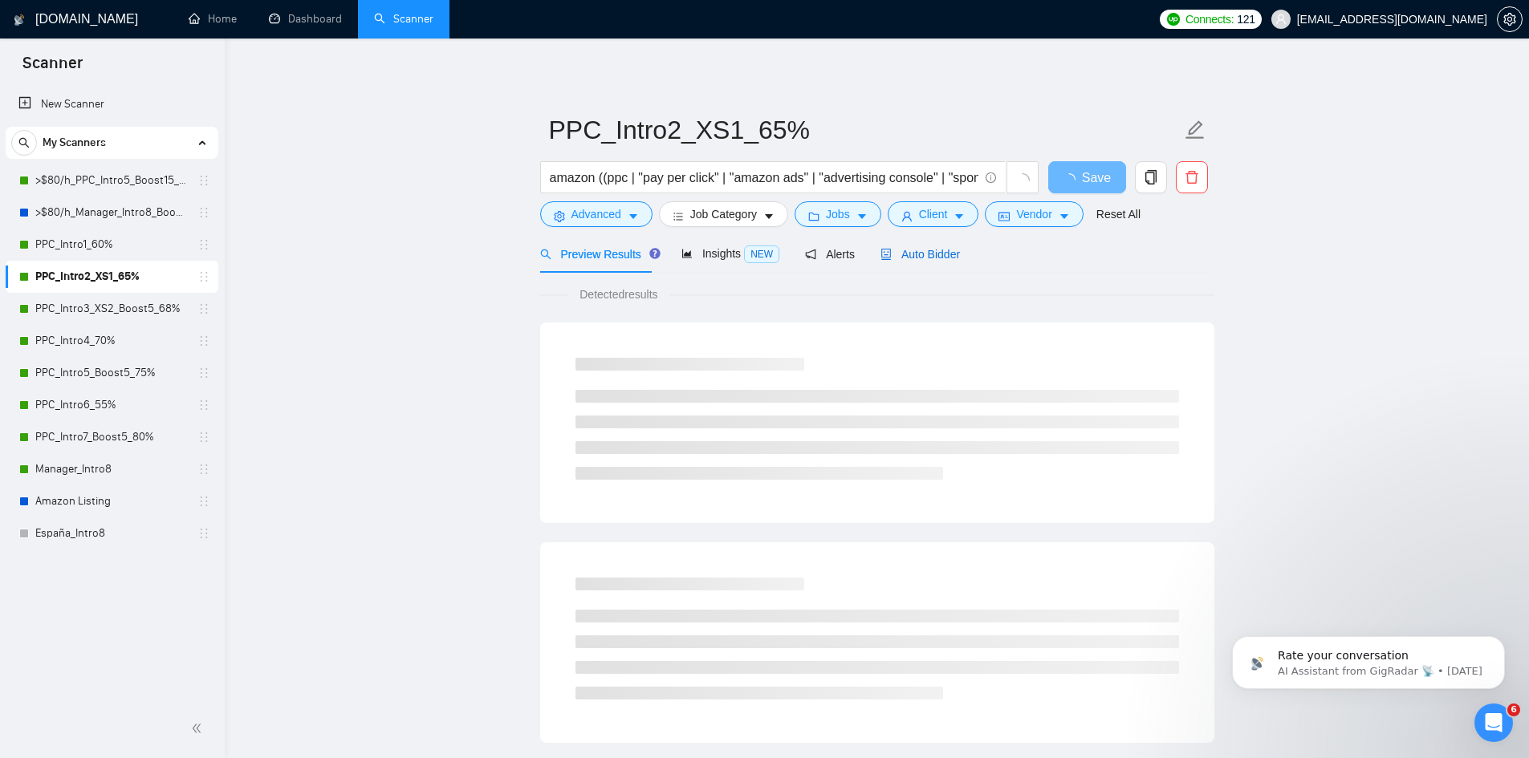
click at [928, 250] on span "Auto Bidder" at bounding box center [919, 254] width 79 height 13
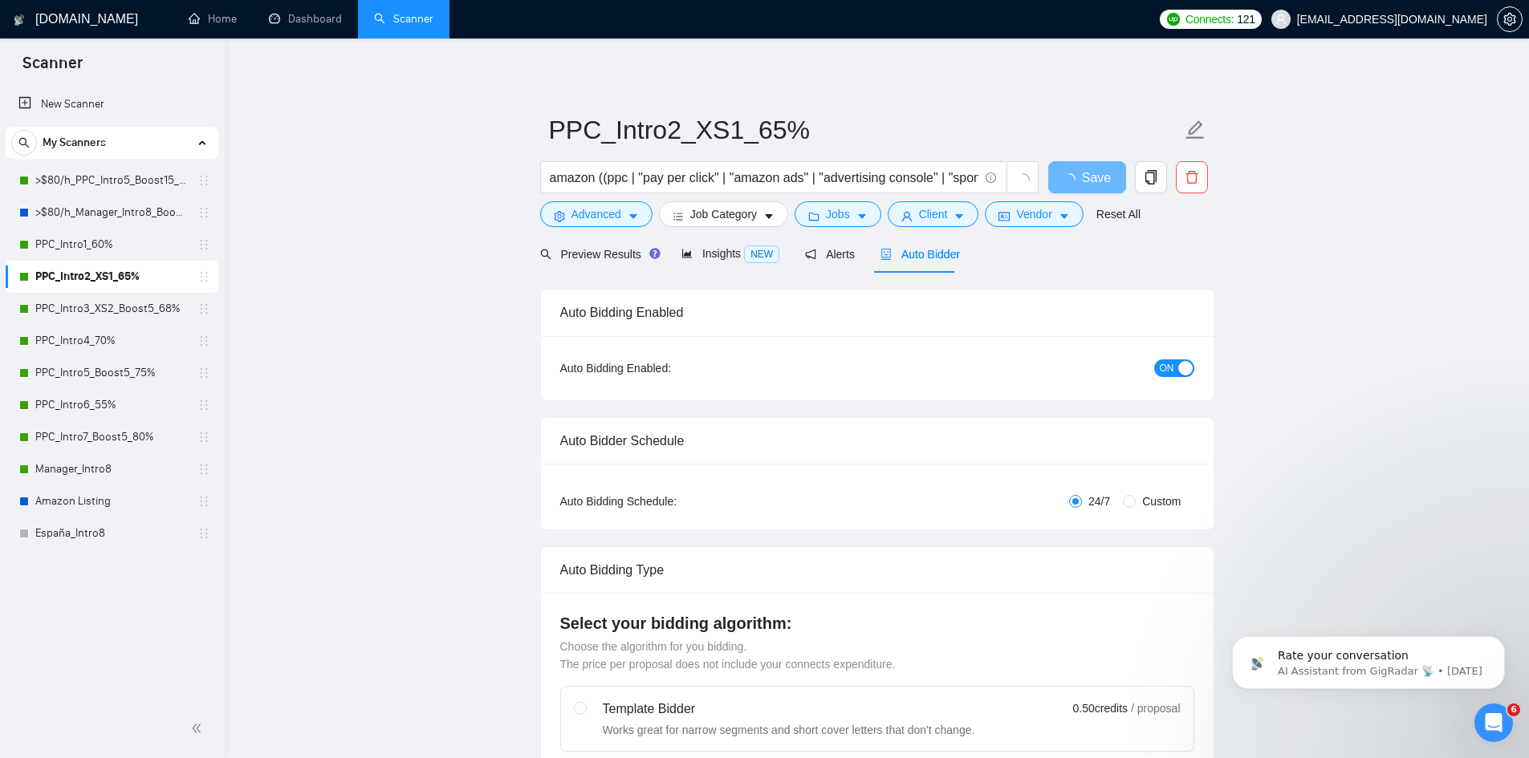
radio input "false"
radio input "true"
checkbox input "true"
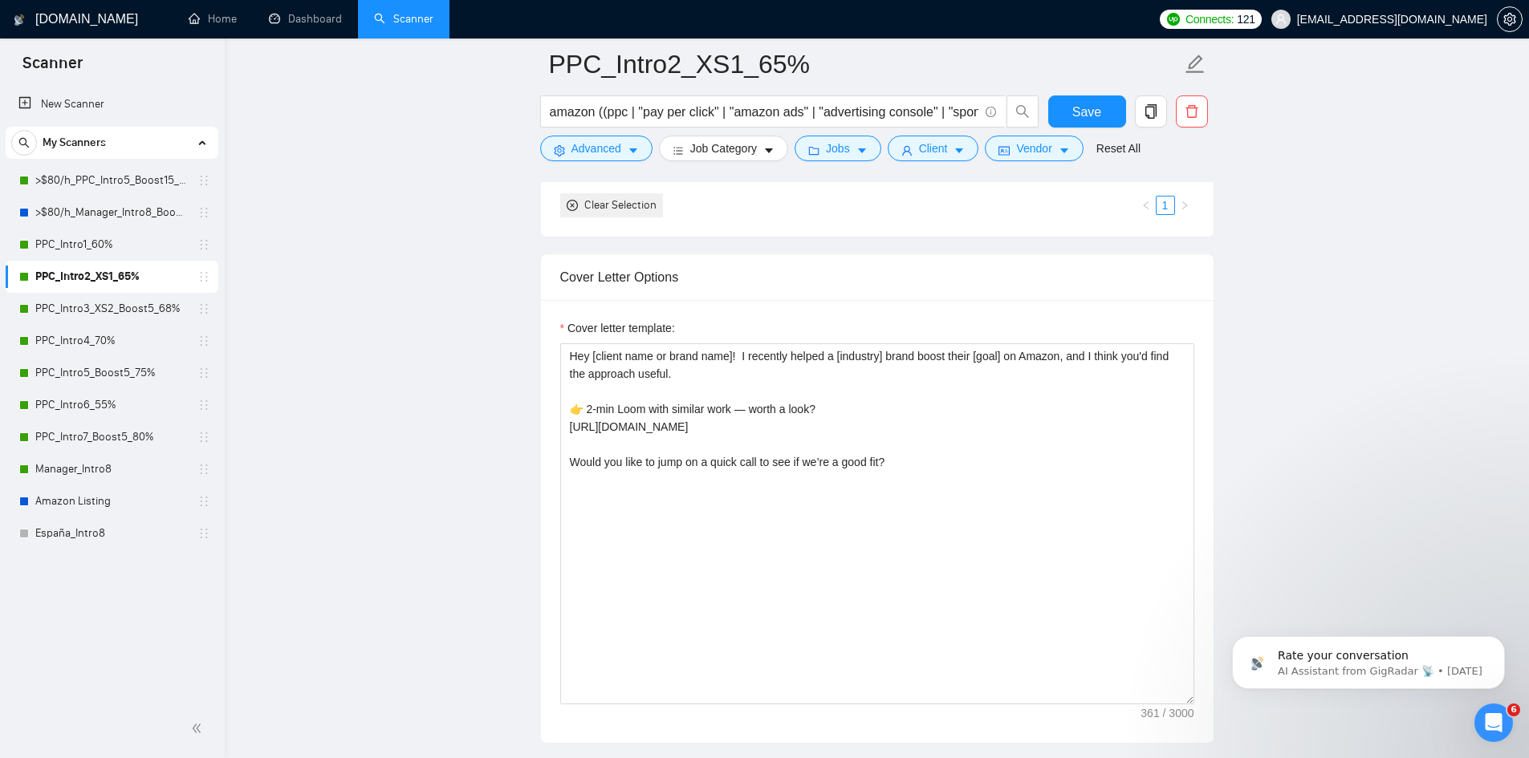
scroll to position [2006, 0]
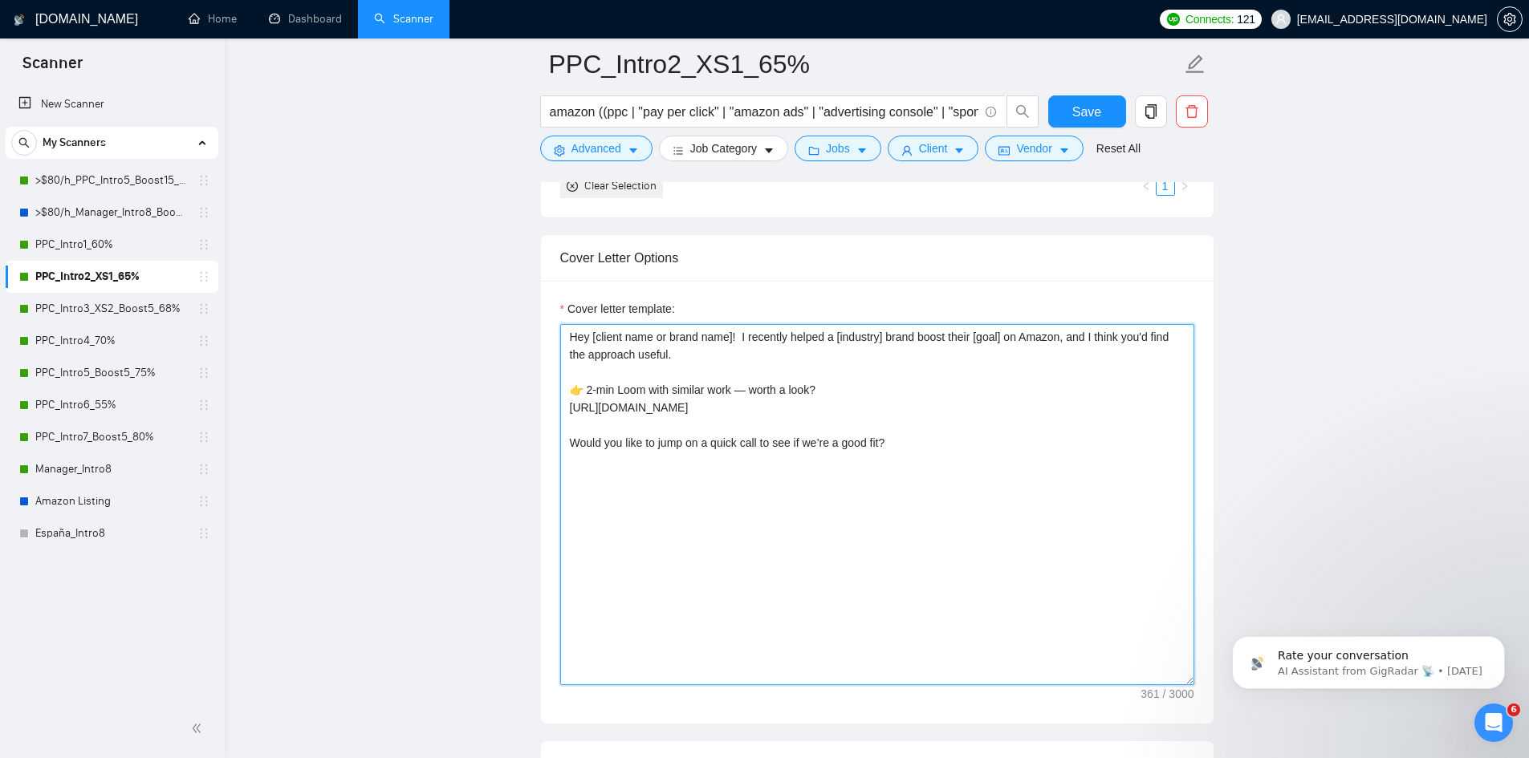
click at [811, 443] on textarea "Hey [client name or brand name]! I recently helped a [industry] brand boost the…" at bounding box center [877, 504] width 634 height 361
drag, startPoint x: 877, startPoint y: 436, endPoint x: 519, endPoint y: 317, distance: 377.1
click at [520, 317] on main "PPC_Intro2_XS1_65% amazon ((ppc | "pay per click" | "amazon ads" | "advertising…" at bounding box center [876, 612] width 1253 height 5109
paste textarea "[take into consideration for the whole text: mirror the client use of emojism l…"
type textarea "[take into consideration for the whole text: mirror the client use of emojism l…"
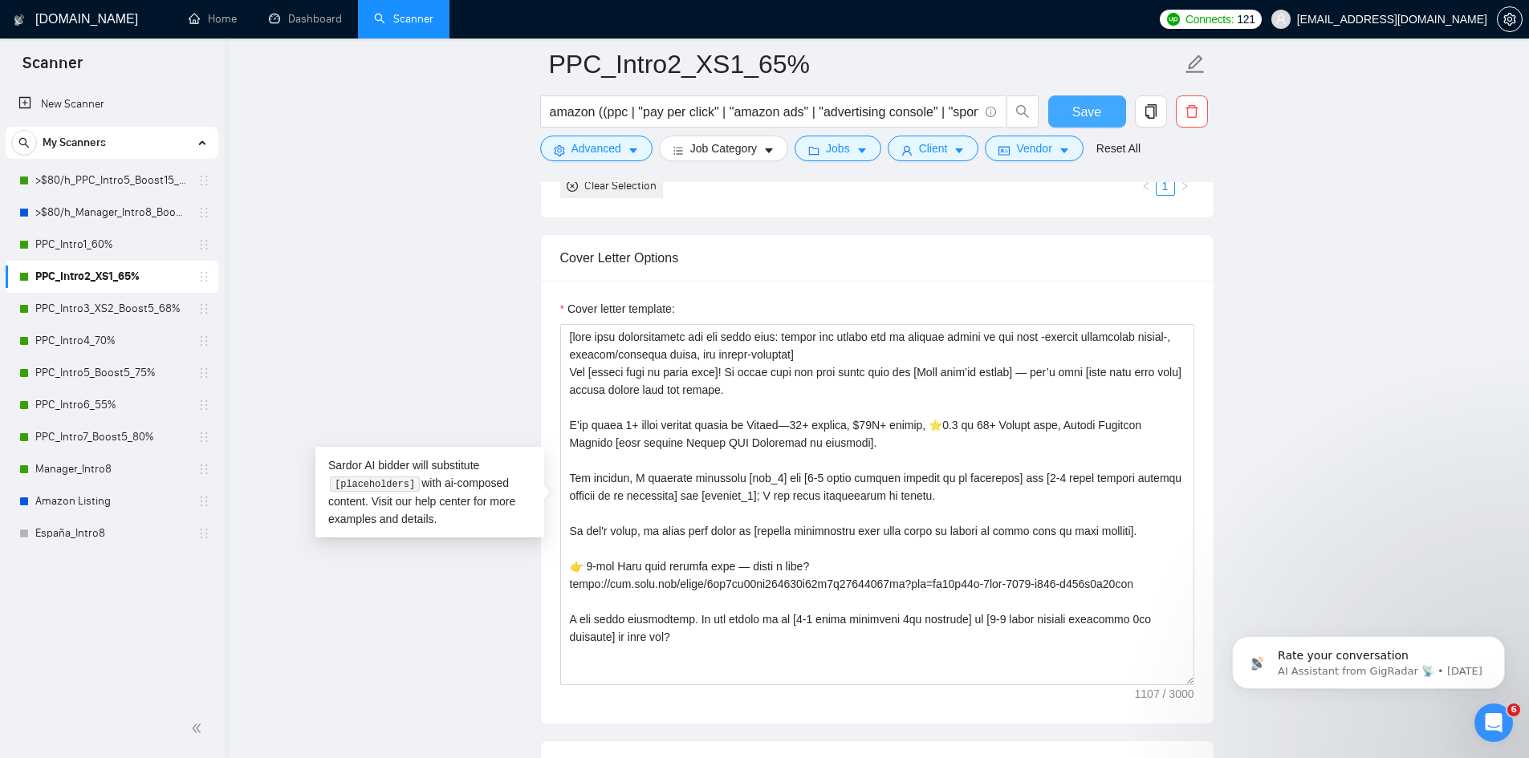
click at [1101, 109] on button "Save" at bounding box center [1087, 111] width 78 height 32
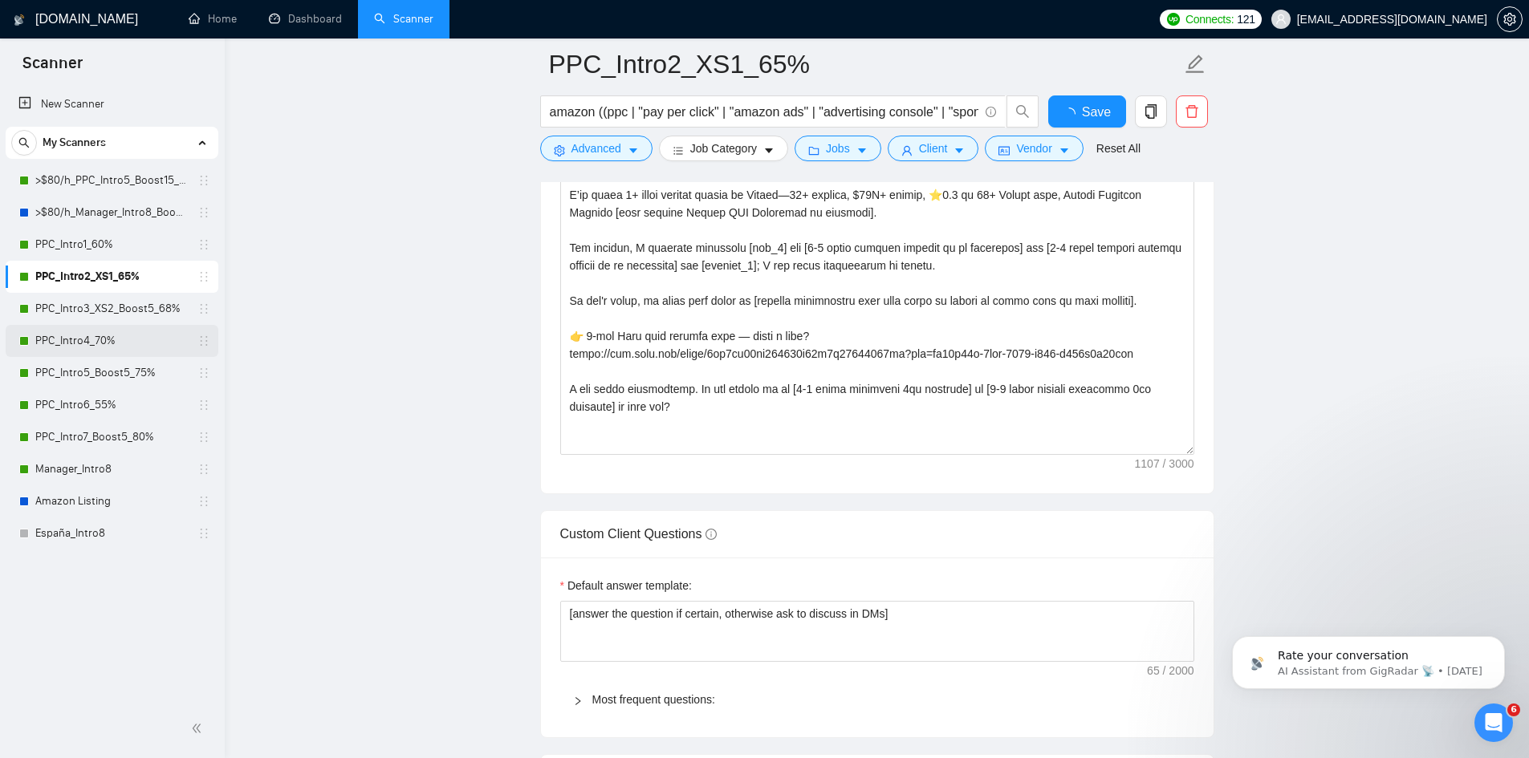
drag, startPoint x: 124, startPoint y: 304, endPoint x: 203, endPoint y: 329, distance: 83.3
click at [124, 304] on link "PPC_Intro3_XS2_Boost5_68%" at bounding box center [111, 309] width 152 height 32
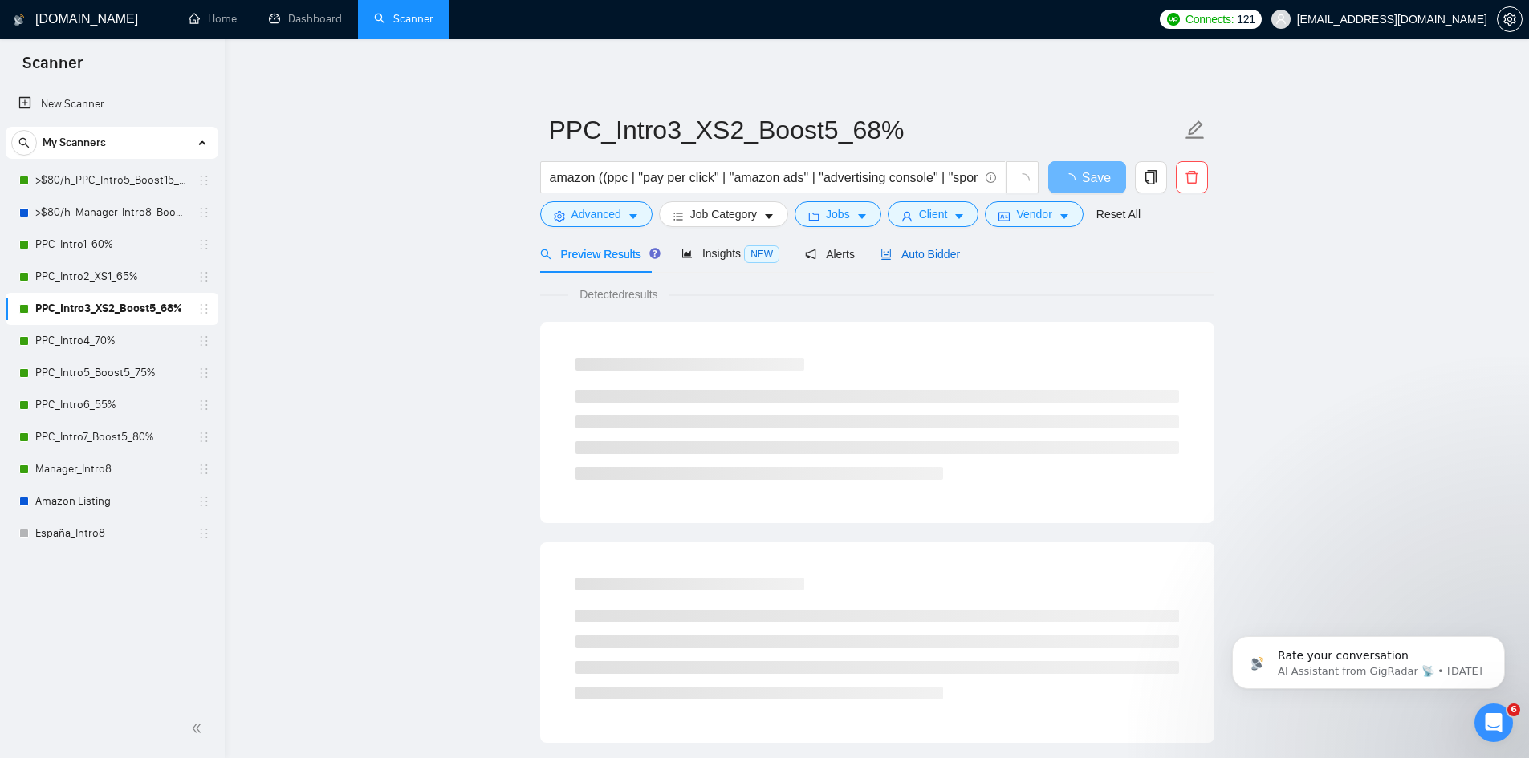
click at [933, 248] on span "Auto Bidder" at bounding box center [919, 254] width 79 height 13
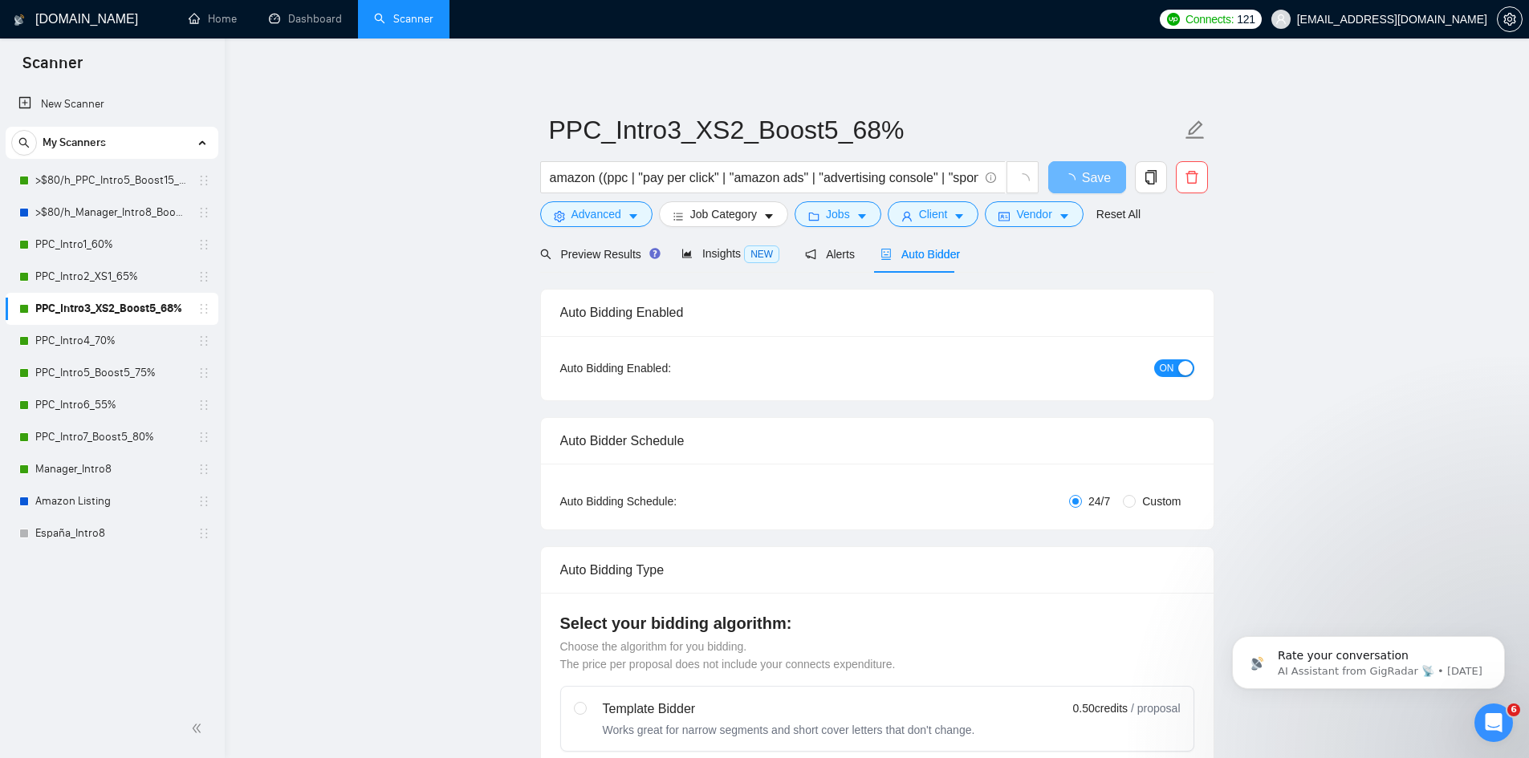
radio input "false"
radio input "true"
checkbox input "true"
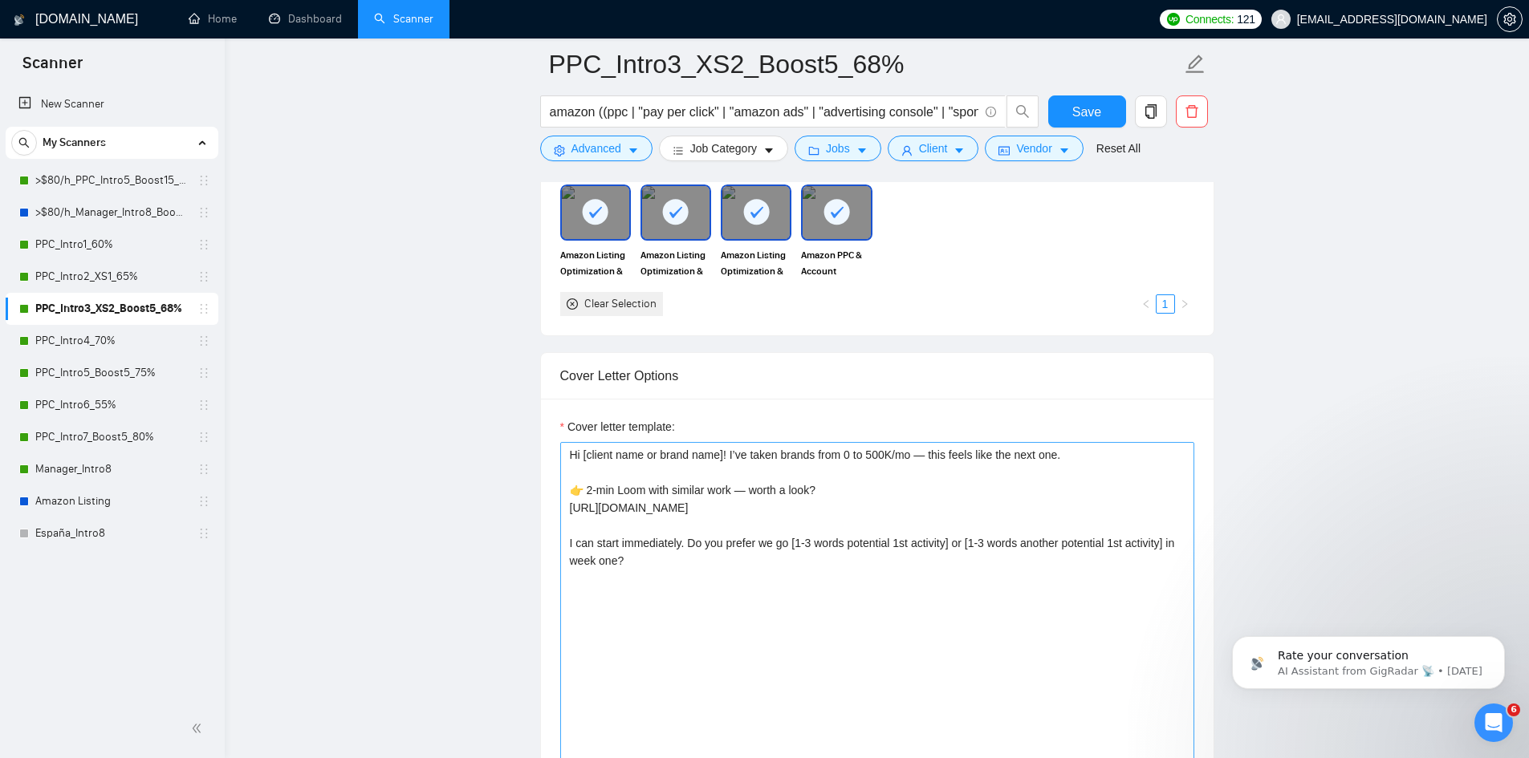
scroll to position [2086, 0]
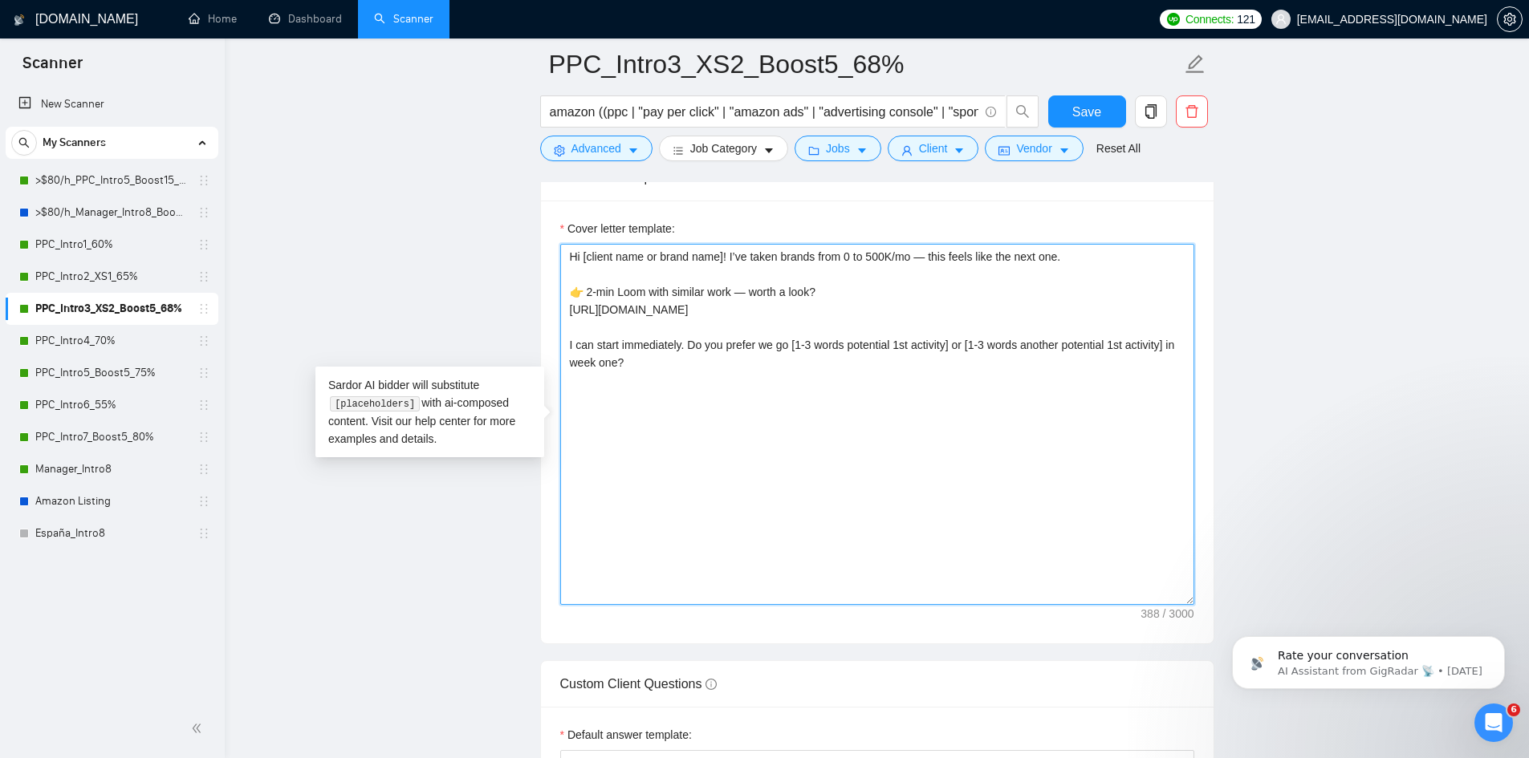
drag, startPoint x: 625, startPoint y: 353, endPoint x: 562, endPoint y: 253, distance: 118.7
click at [562, 253] on textarea "Hi [client name or brand name]! I’ve taken brands from 0 to 500K/mo — this feel…" at bounding box center [877, 424] width 634 height 361
paste textarea "[take into consideration for the whole text: mirror the client use of emojism l…"
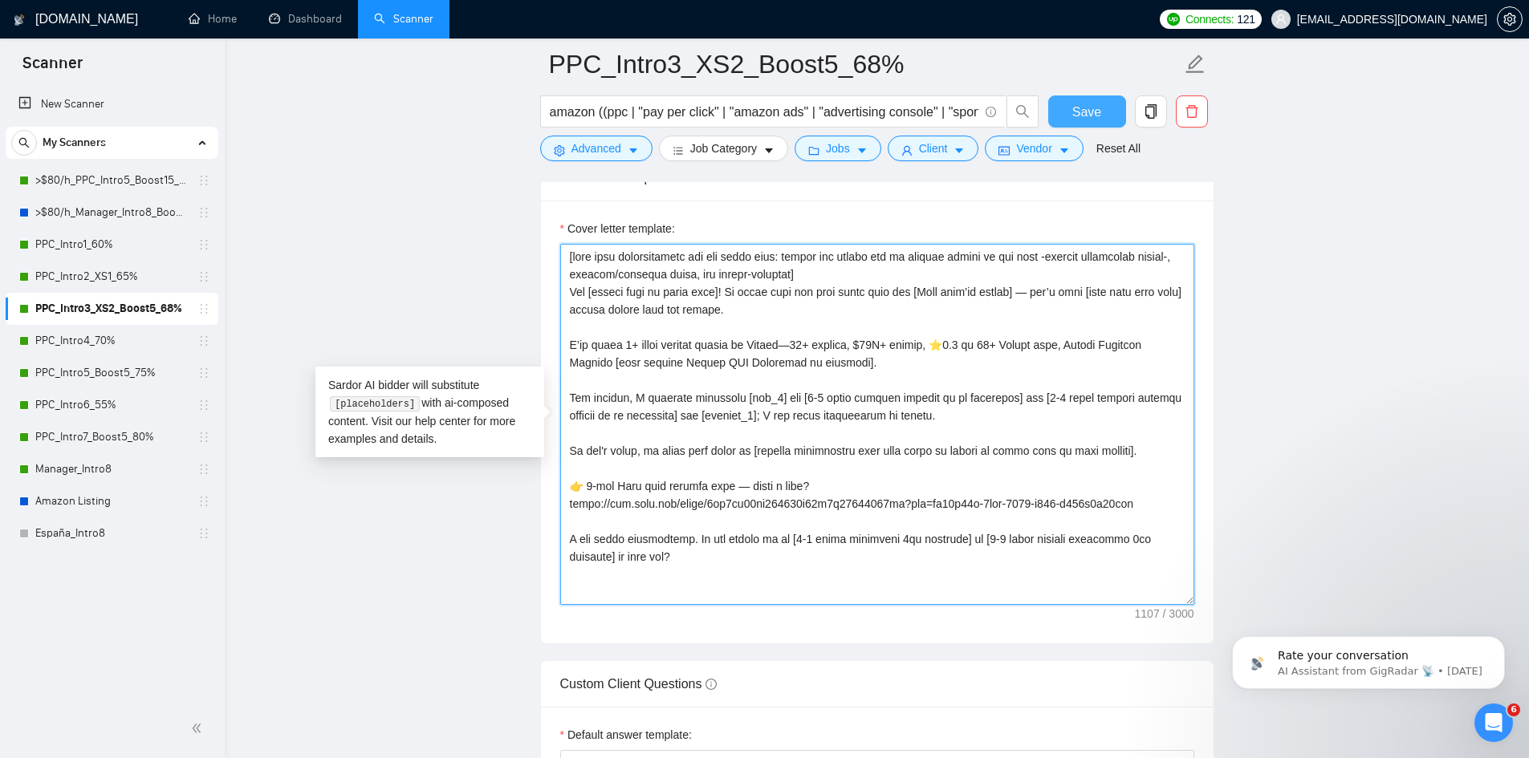
type textarea "[take into consideration for the whole text: mirror the client use of emojism l…"
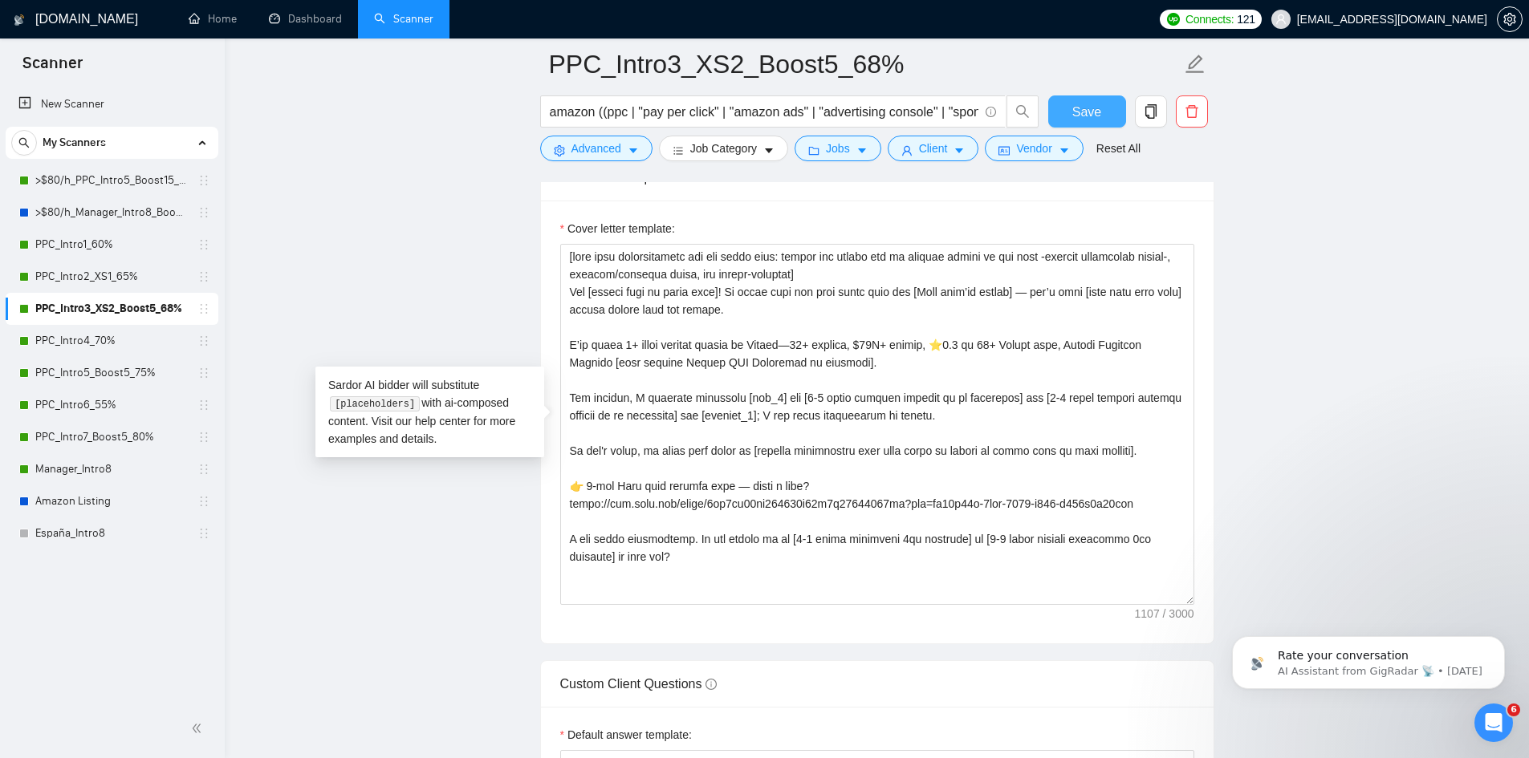
click at [1088, 106] on span "Save" at bounding box center [1086, 112] width 29 height 20
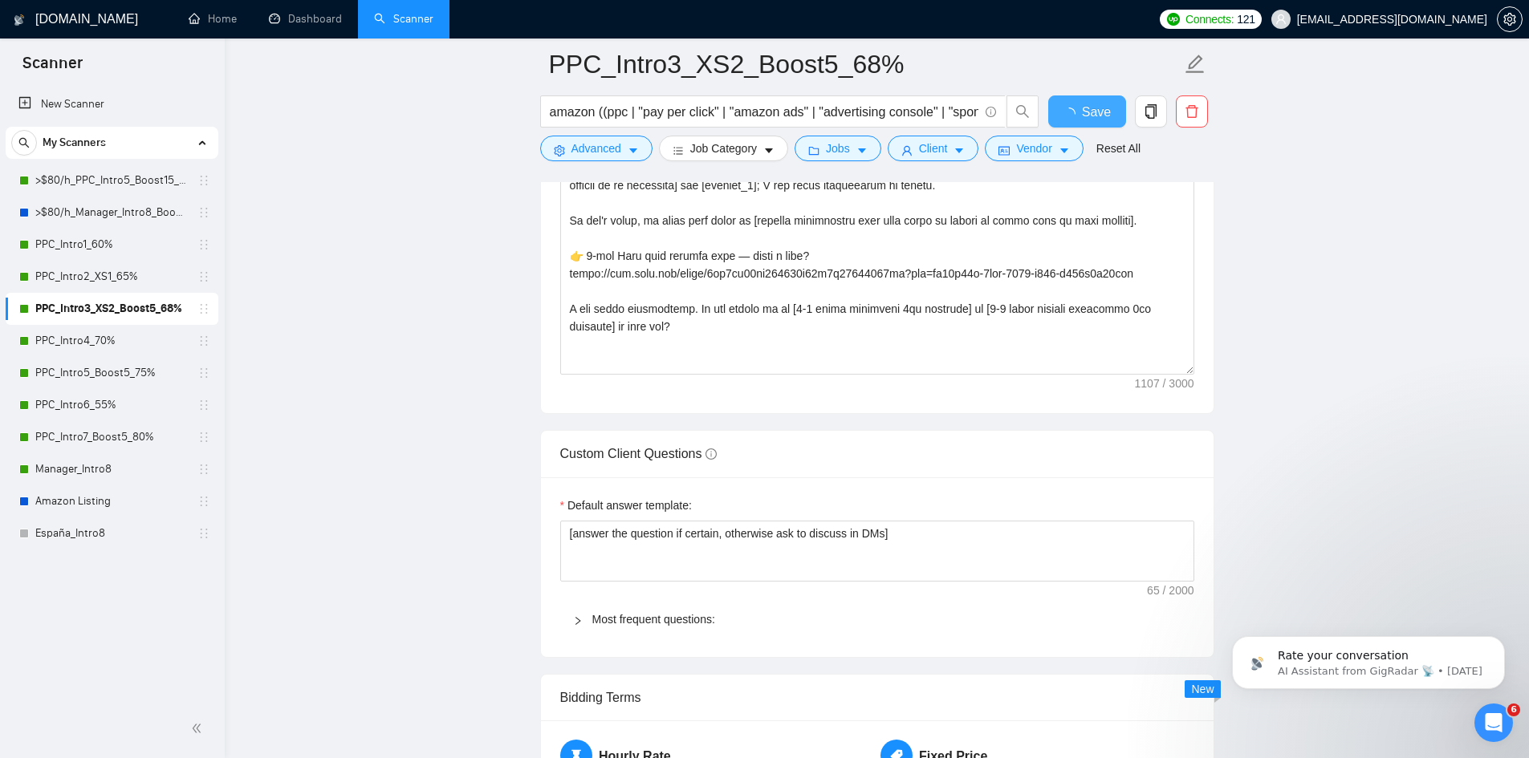
checkbox input "true"
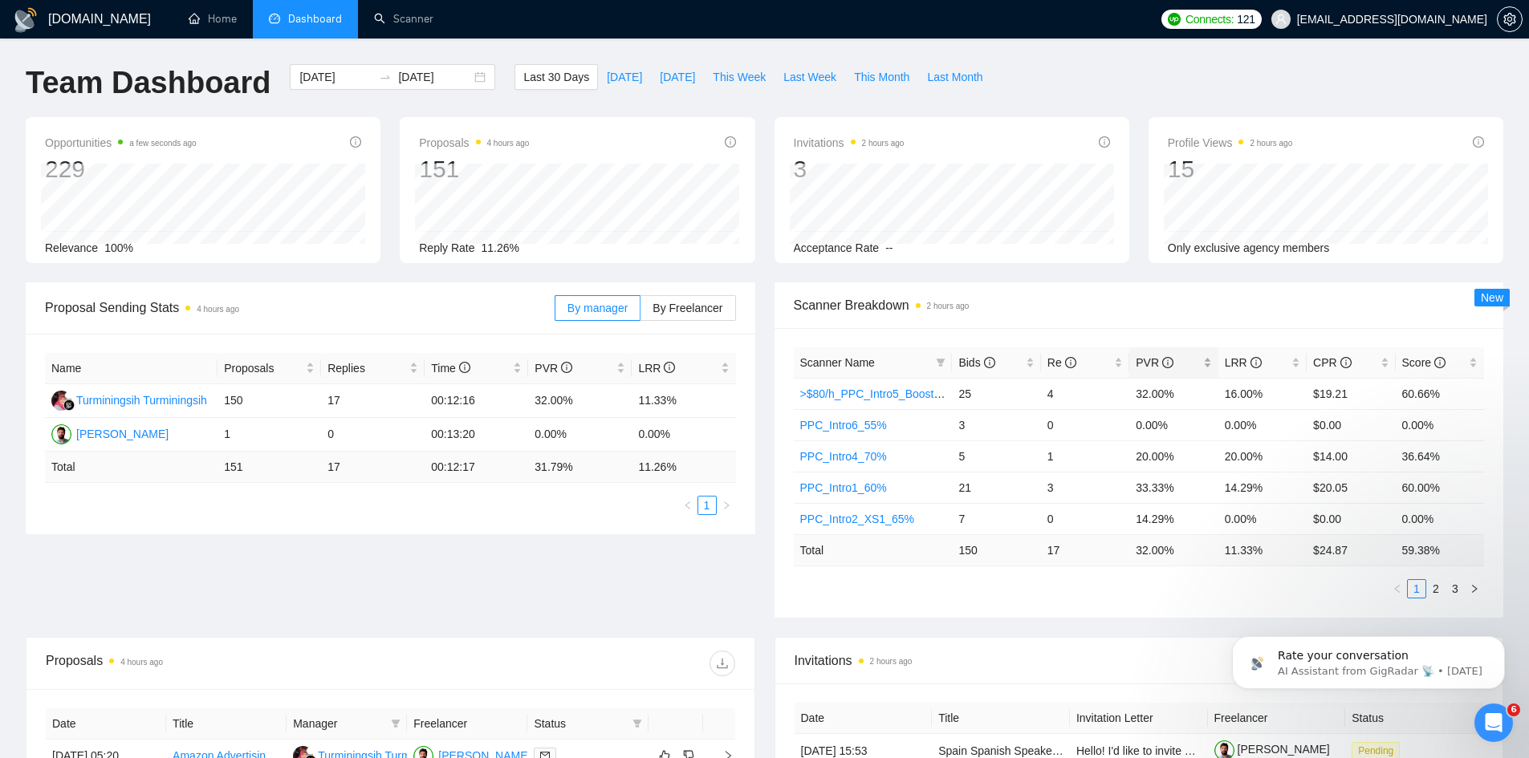
click at [1143, 361] on span "PVR" at bounding box center [1155, 362] width 38 height 13
click at [1143, 363] on span "PVR" at bounding box center [1155, 362] width 38 height 13
click at [1434, 588] on link "2" at bounding box center [1436, 589] width 18 height 18
click at [1454, 589] on link "3" at bounding box center [1455, 589] width 18 height 18
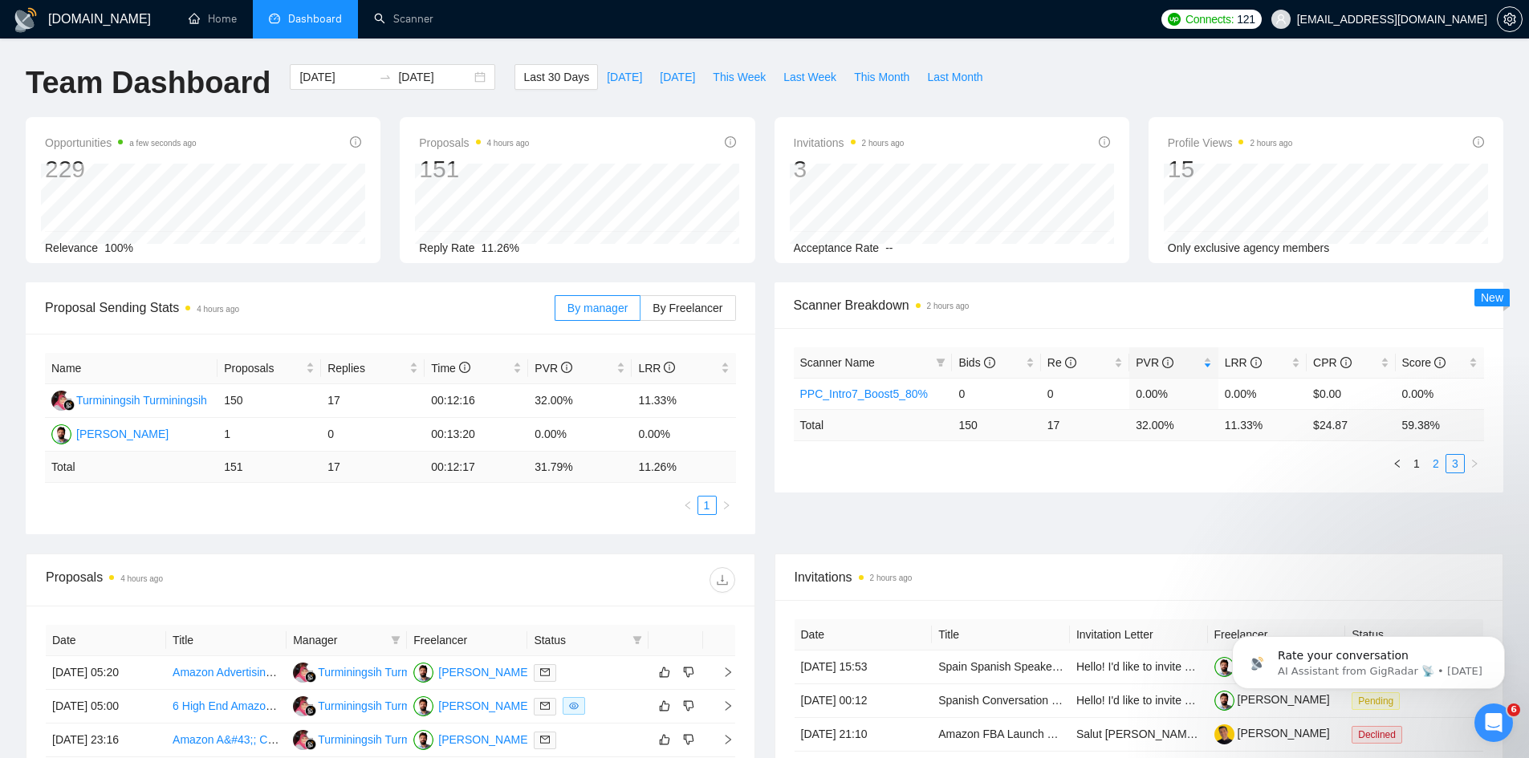
click at [1435, 469] on link "2" at bounding box center [1436, 464] width 18 height 18
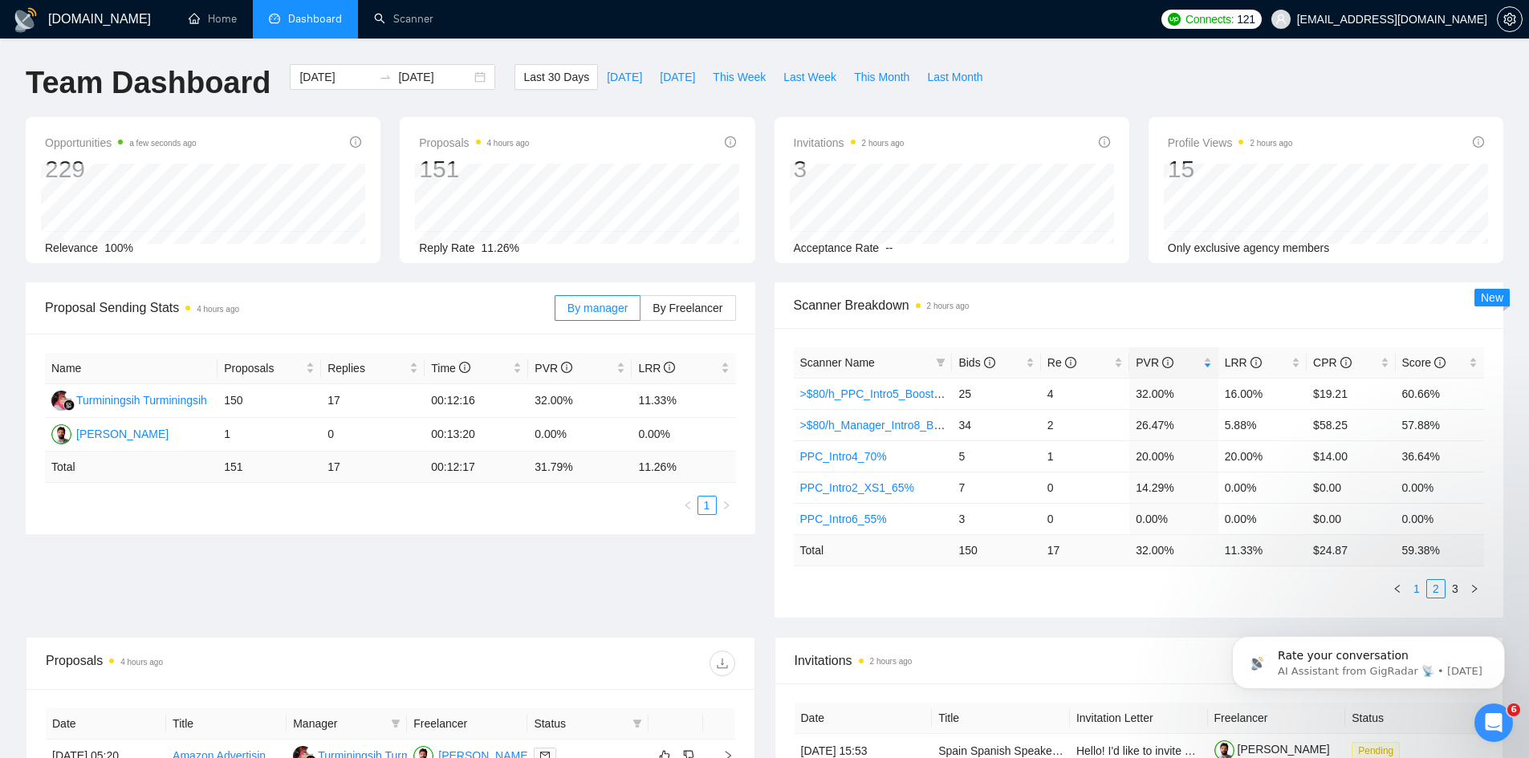
click at [1417, 587] on link "1" at bounding box center [1417, 589] width 18 height 18
